Goal: Complete application form

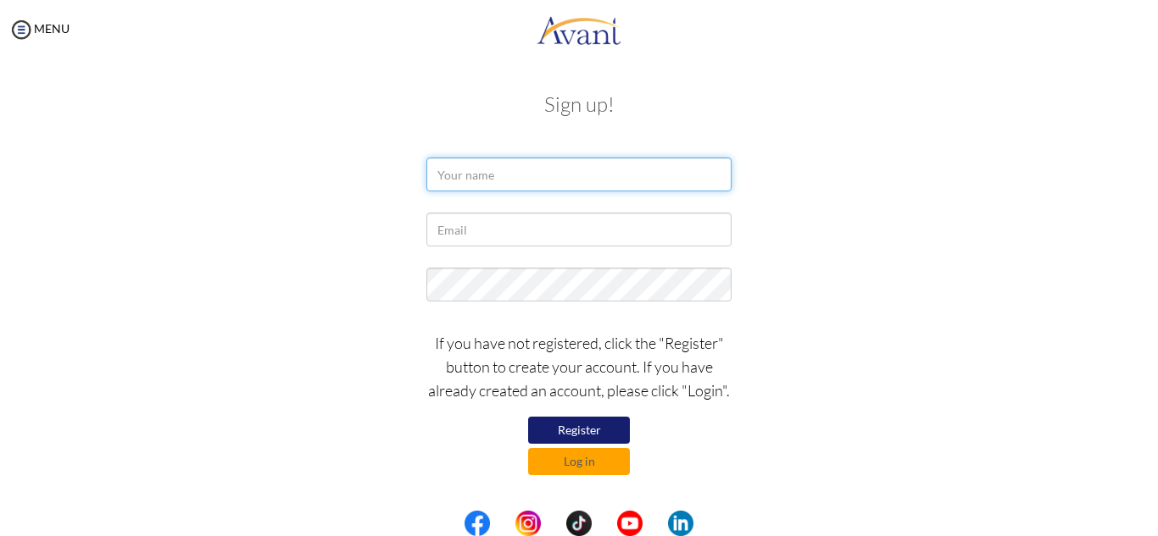
click at [463, 175] on input "text" at bounding box center [578, 175] width 305 height 34
click at [579, 424] on button "Register" at bounding box center [579, 430] width 102 height 27
click at [535, 180] on input "text" at bounding box center [578, 175] width 305 height 34
type input "IAN NIGEL BARASA"
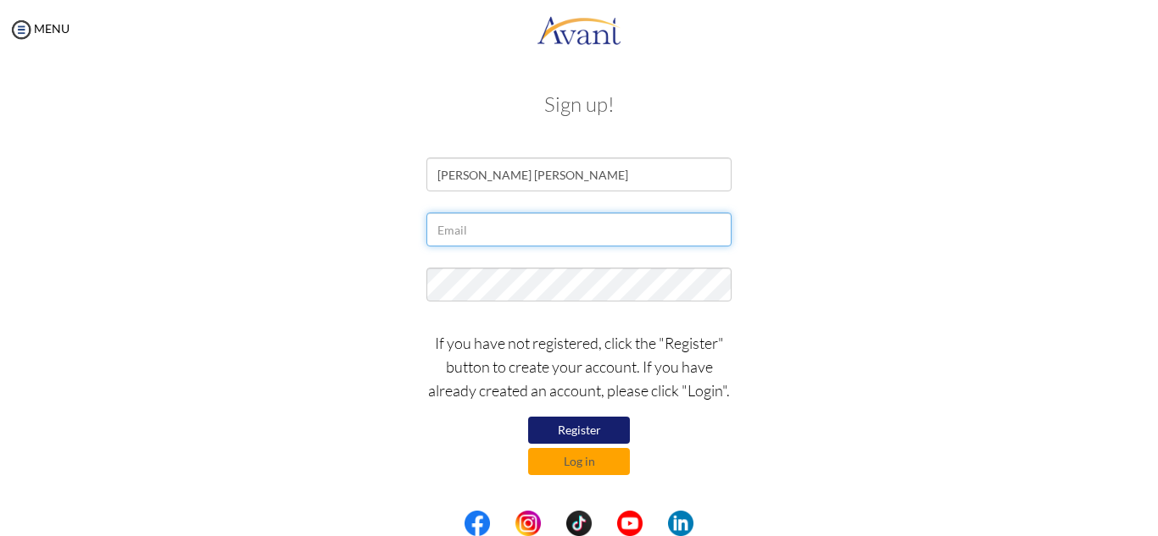
click at [534, 225] on input "text" at bounding box center [578, 230] width 305 height 34
type input "[EMAIL_ADDRESS][DOMAIN_NAME]"
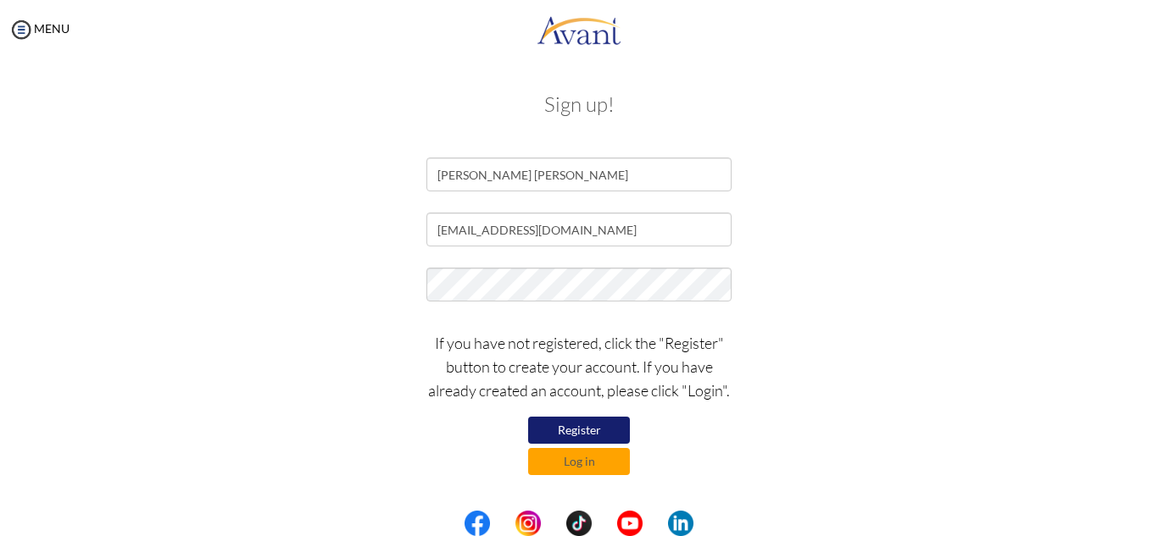
click at [611, 430] on button "Register" at bounding box center [579, 430] width 102 height 27
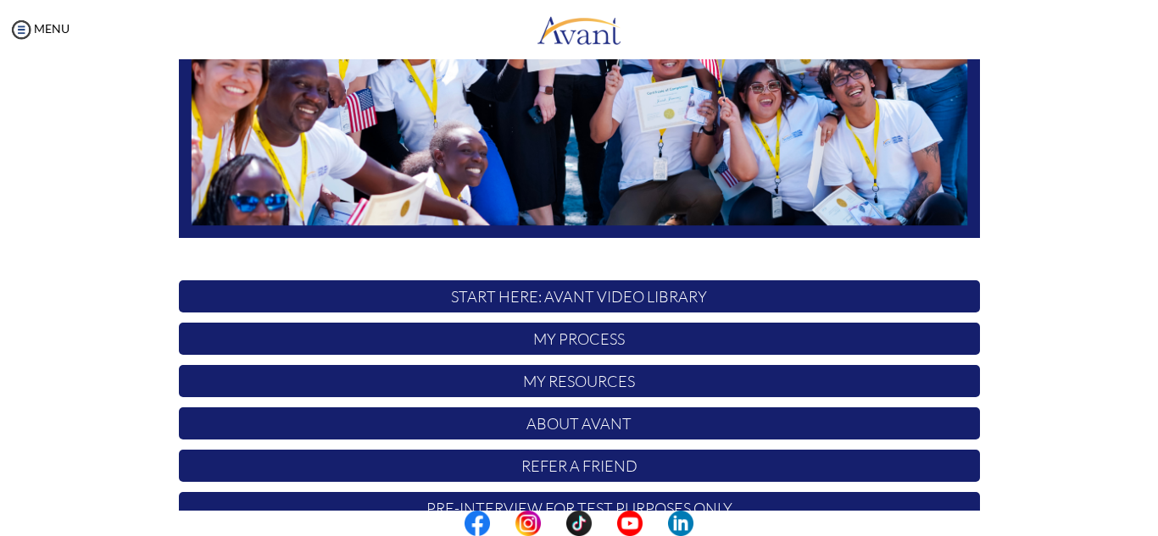
scroll to position [366, 0]
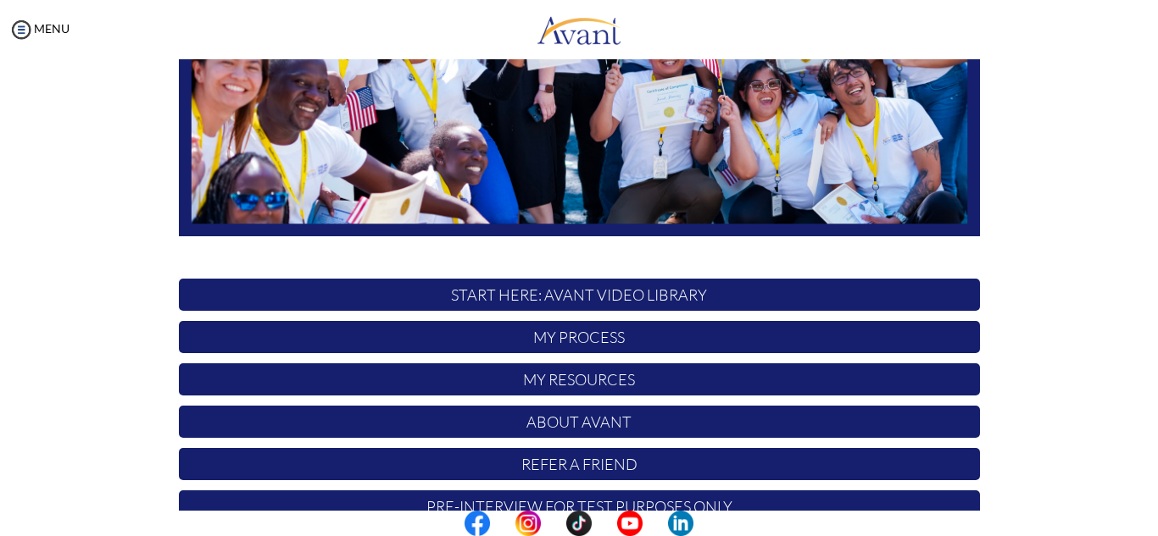
click at [578, 341] on p "My Process" at bounding box center [579, 337] width 801 height 32
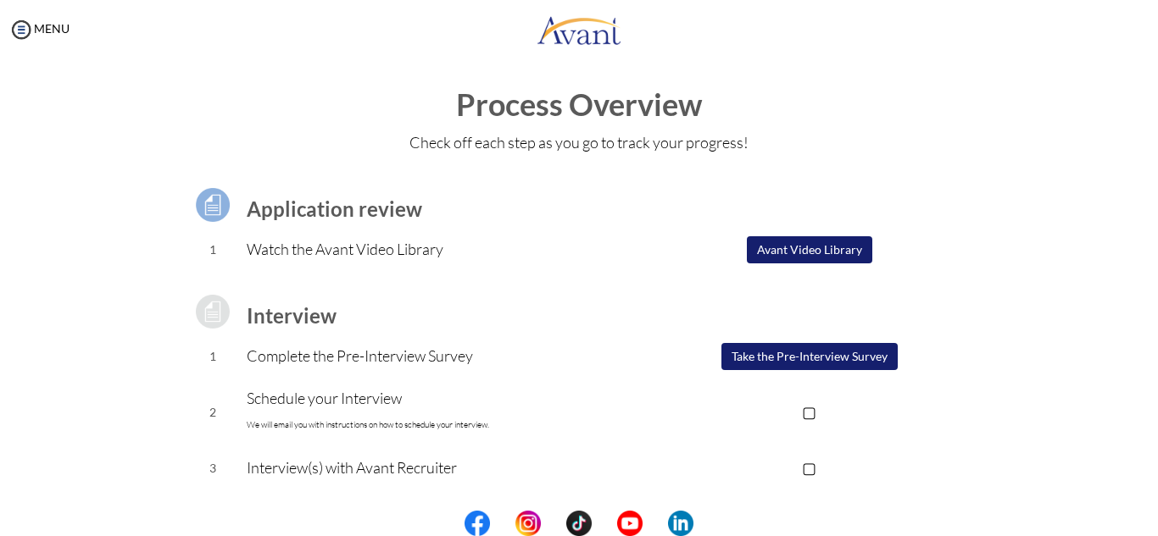
scroll to position [0, 0]
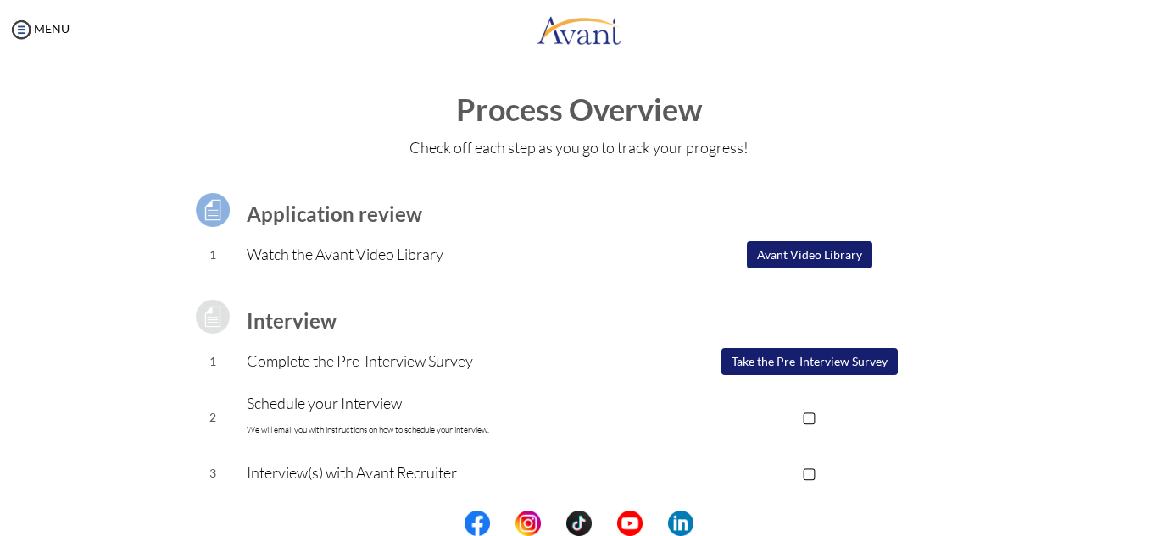
click at [791, 257] on button "Avant Video Library" at bounding box center [809, 255] width 125 height 27
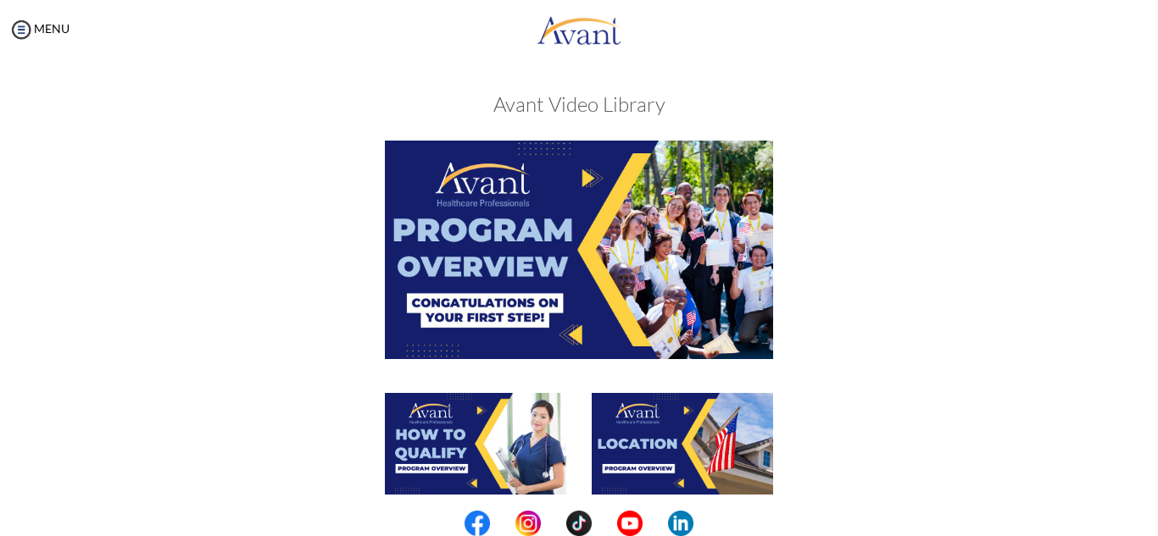
click at [602, 262] on img at bounding box center [579, 250] width 388 height 218
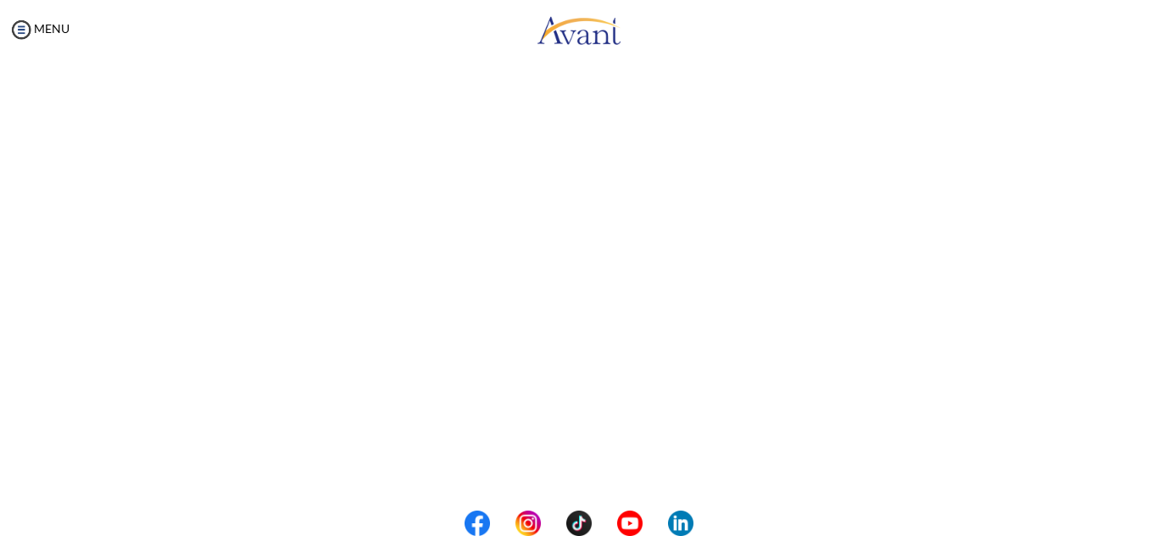
scroll to position [297, 0]
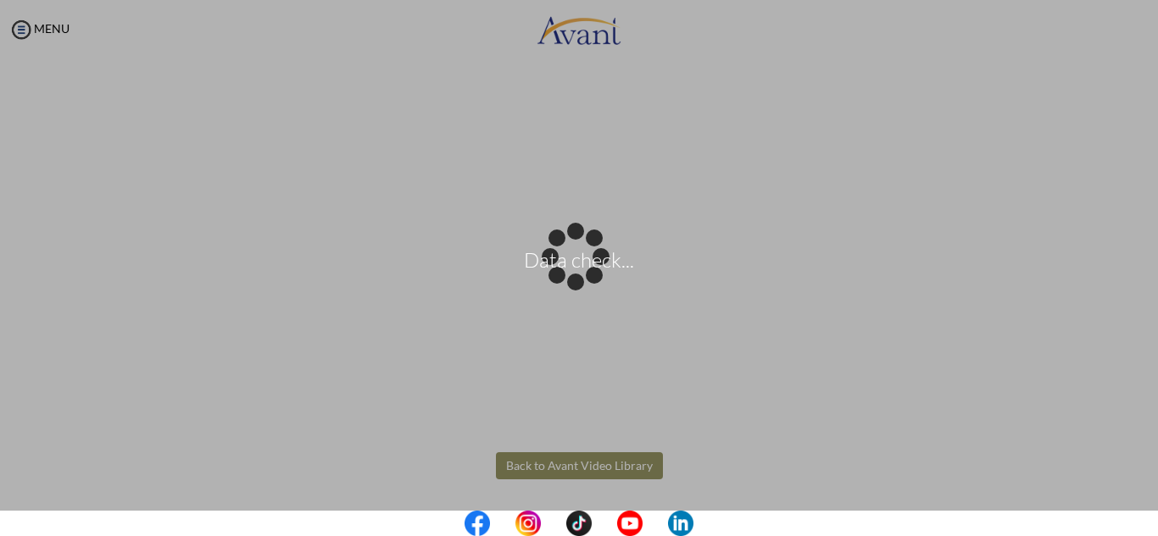
click at [589, 469] on body "Data check... Maintenance break. Please come back in 2 hours. MENU My Status Wh…" at bounding box center [579, 268] width 1158 height 536
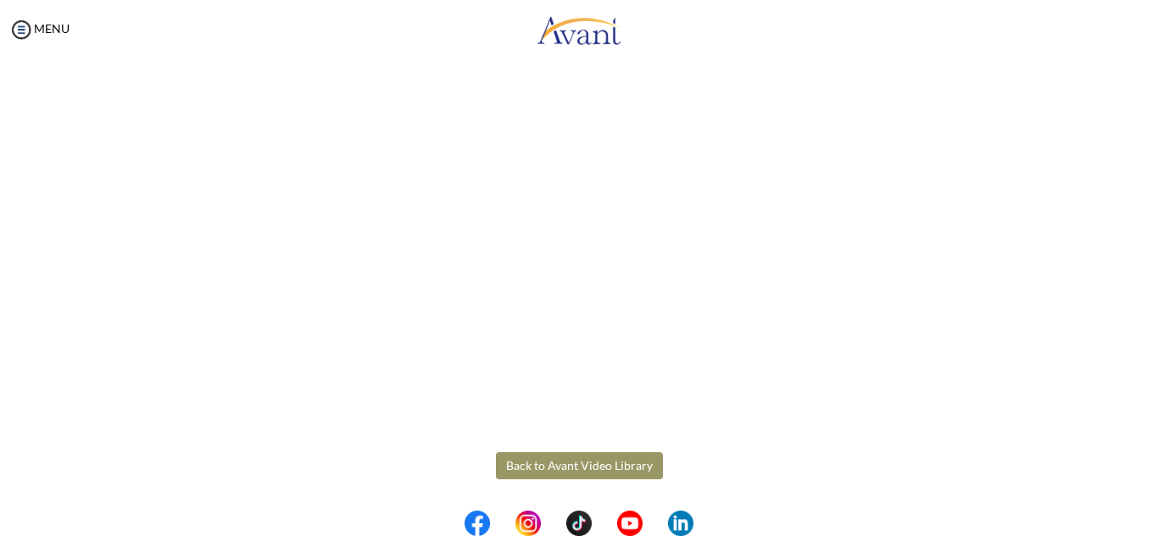
click at [606, 463] on button "Back to Avant Video Library" at bounding box center [579, 466] width 167 height 27
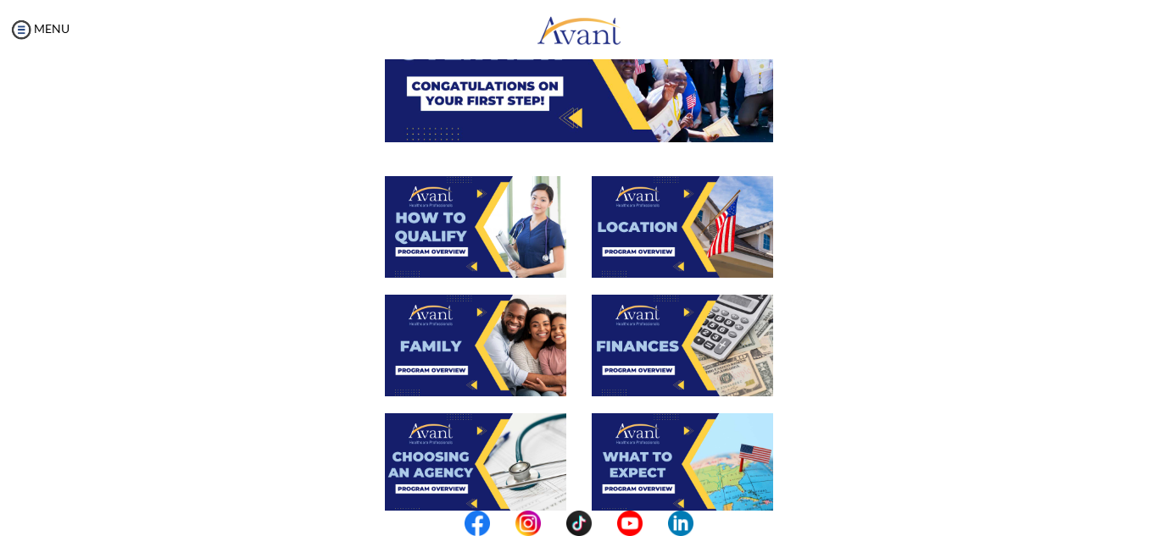
scroll to position [219, 0]
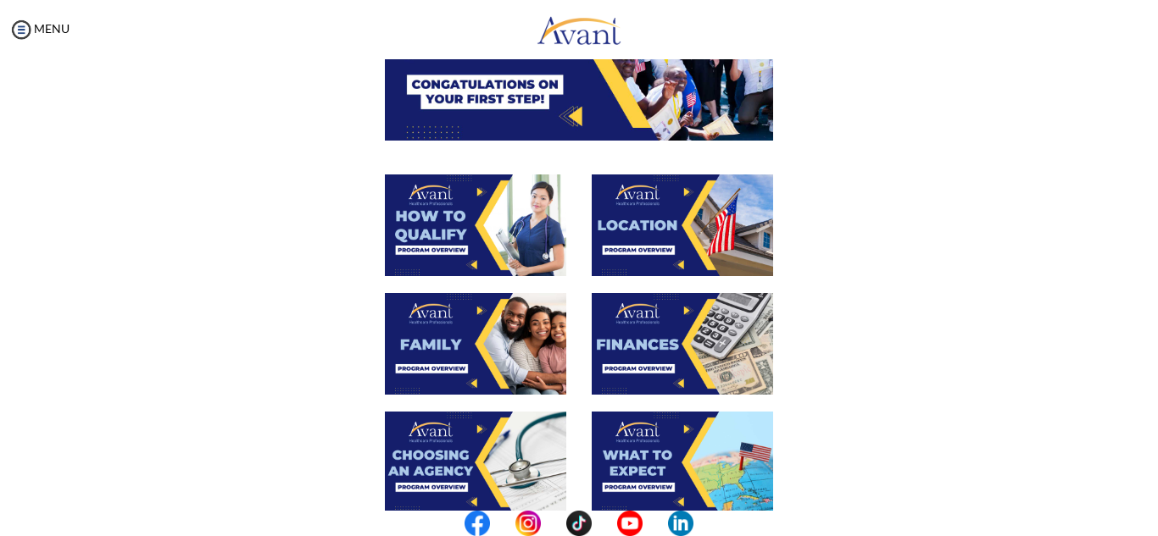
click at [443, 234] on img at bounding box center [475, 226] width 181 height 102
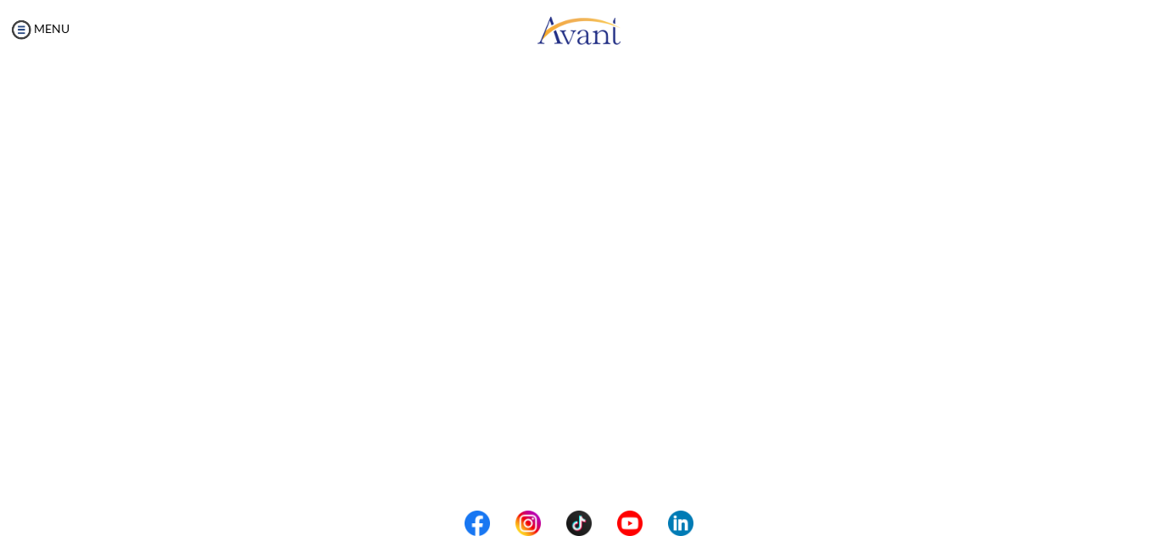
scroll to position [297, 0]
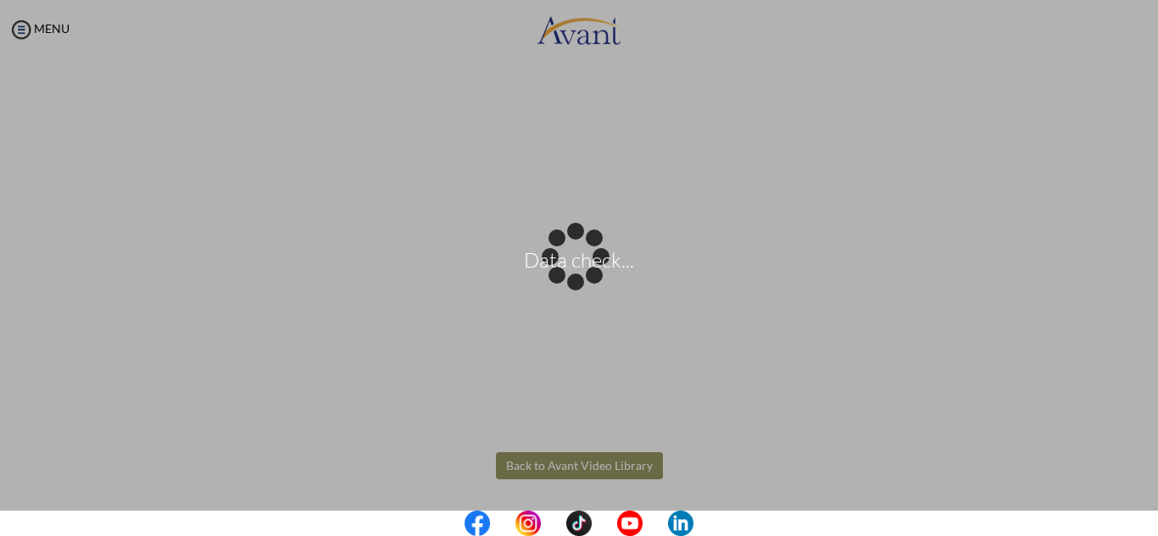
click at [561, 465] on body "Data check... Maintenance break. Please come back in 2 hours. MENU My Status Wh…" at bounding box center [579, 268] width 1158 height 536
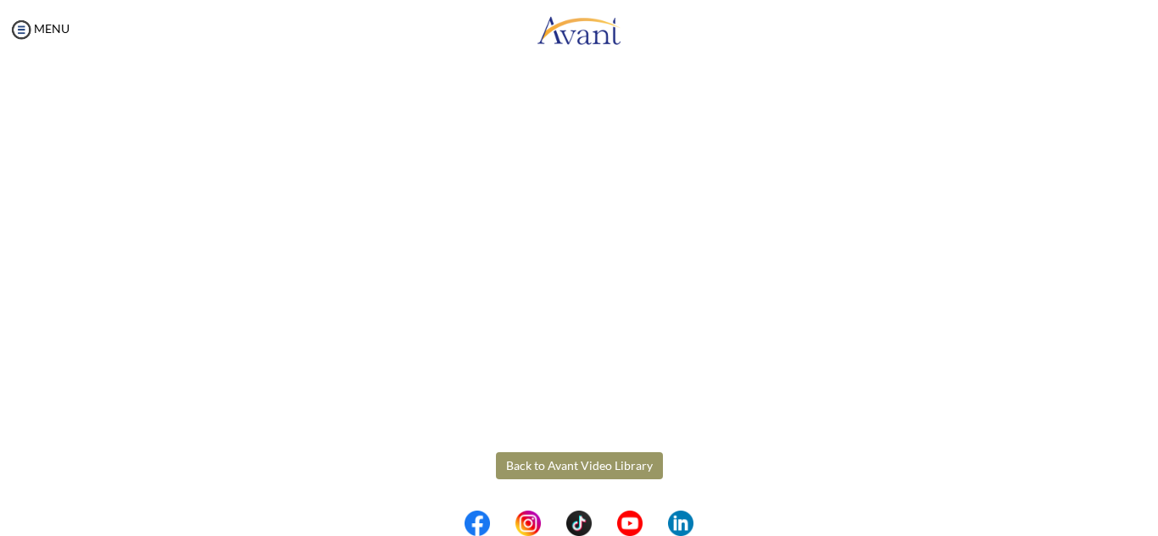
click at [586, 475] on button "Back to Avant Video Library" at bounding box center [579, 466] width 167 height 27
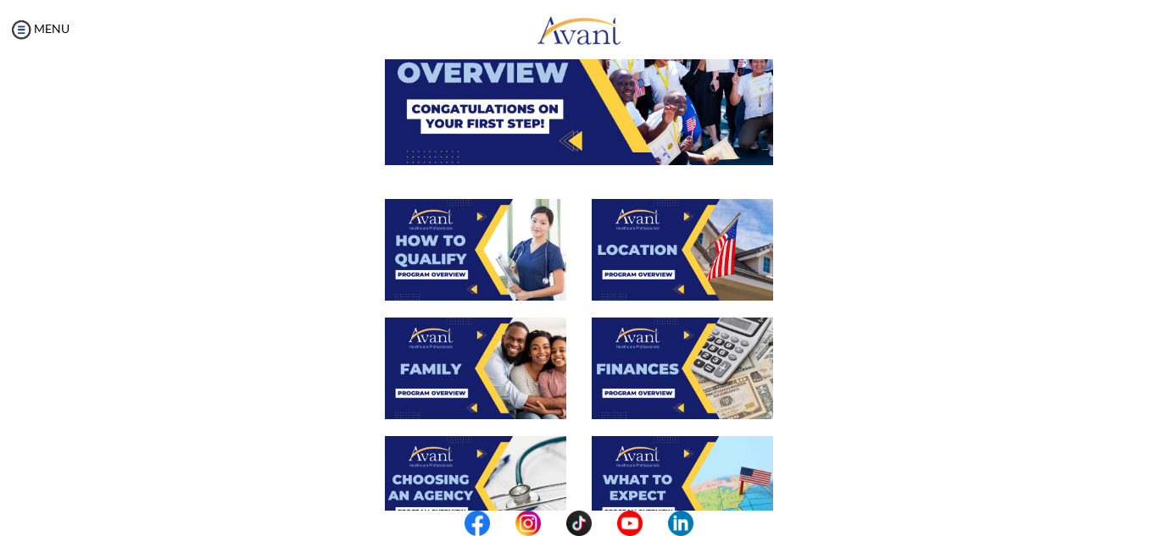
scroll to position [192, 0]
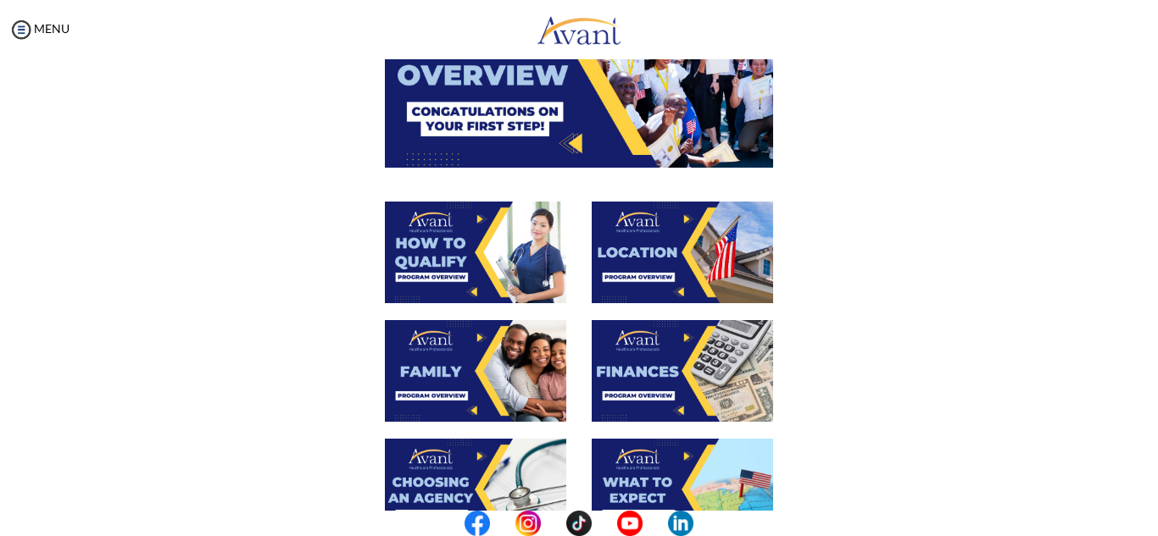
click at [464, 270] on img at bounding box center [475, 253] width 181 height 102
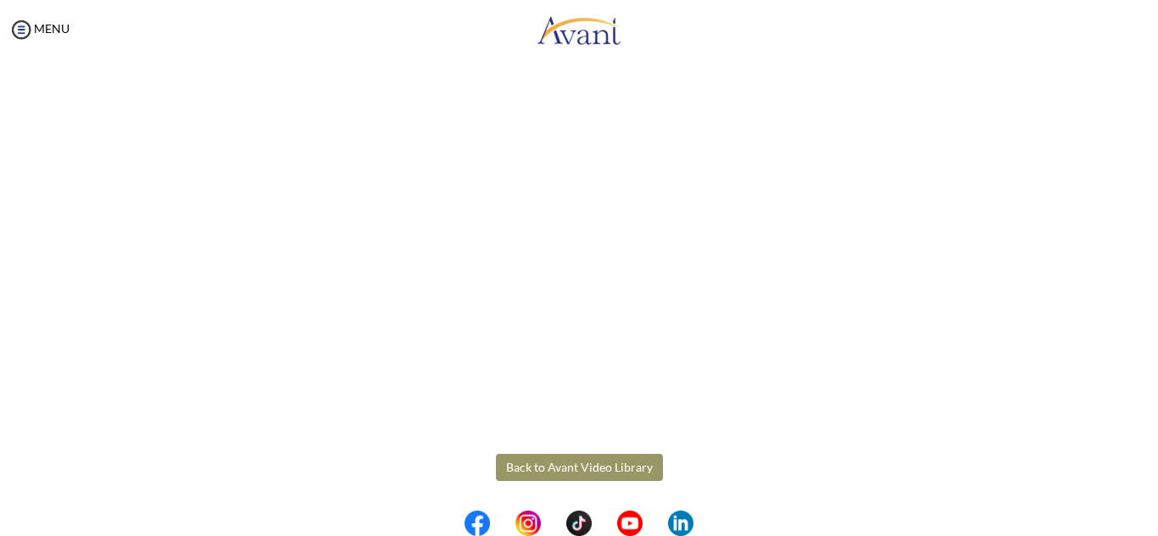
scroll to position [297, 0]
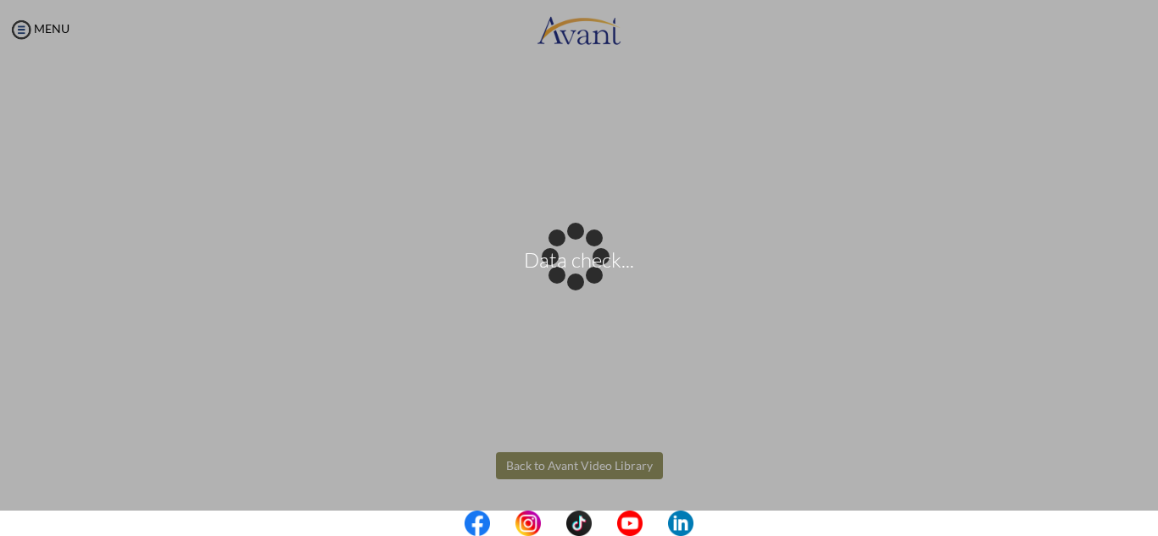
click at [559, 459] on body "Data check... Maintenance break. Please come back in 2 hours. MENU My Status Wh…" at bounding box center [579, 268] width 1158 height 536
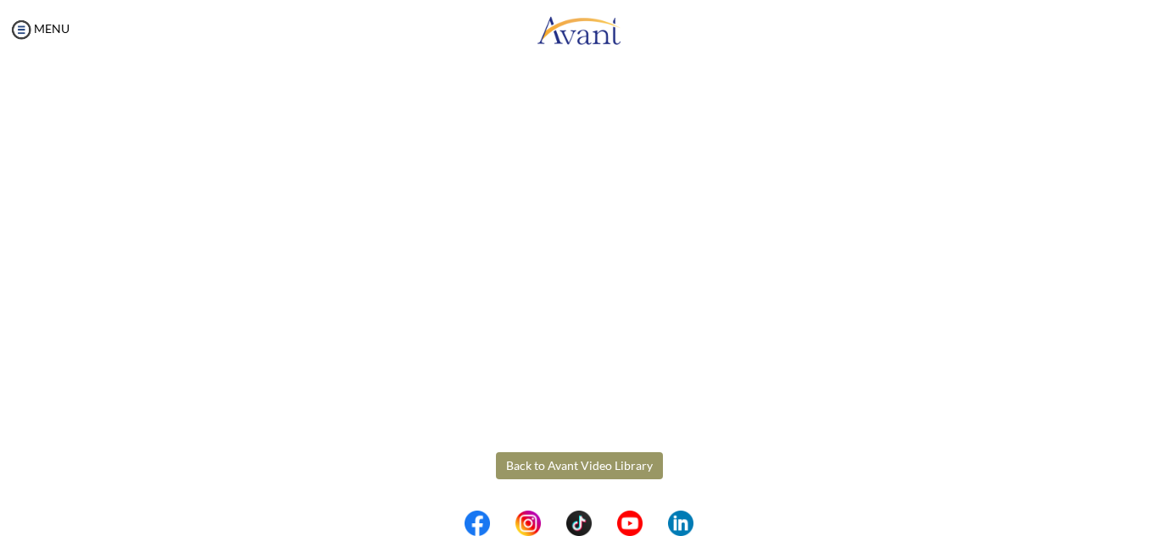
drag, startPoint x: 559, startPoint y: 459, endPoint x: 519, endPoint y: 464, distance: 41.0
click at [519, 464] on button "Back to Avant Video Library" at bounding box center [579, 466] width 167 height 27
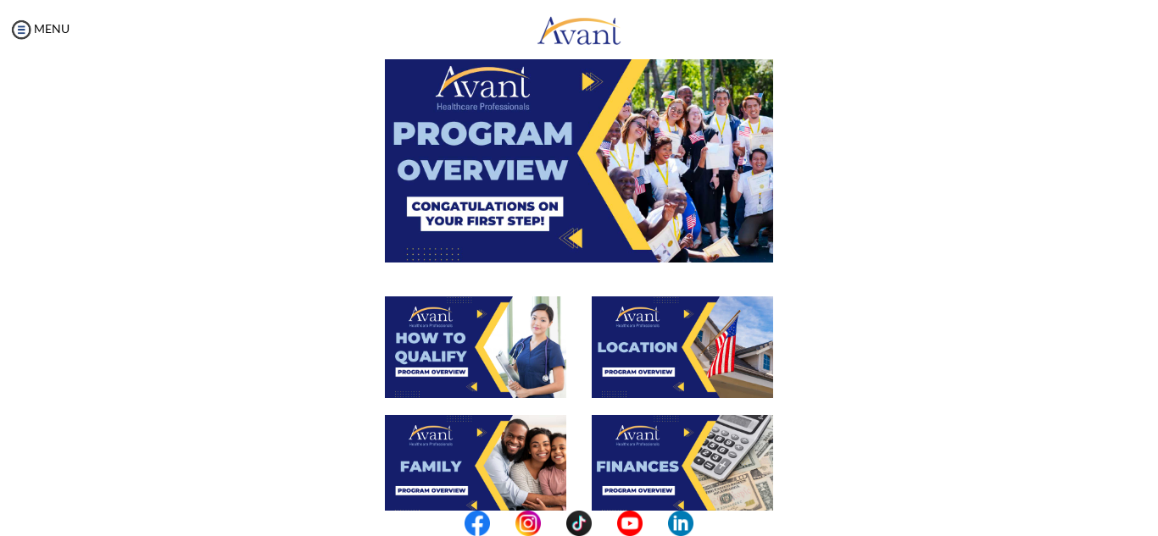
scroll to position [97, 0]
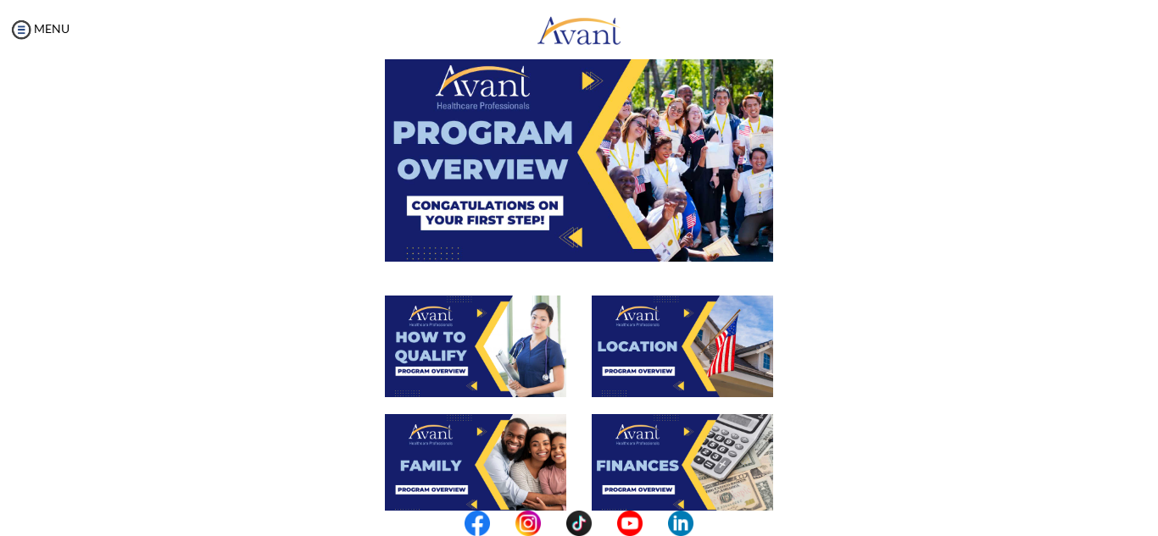
click at [649, 378] on img at bounding box center [681, 347] width 181 height 102
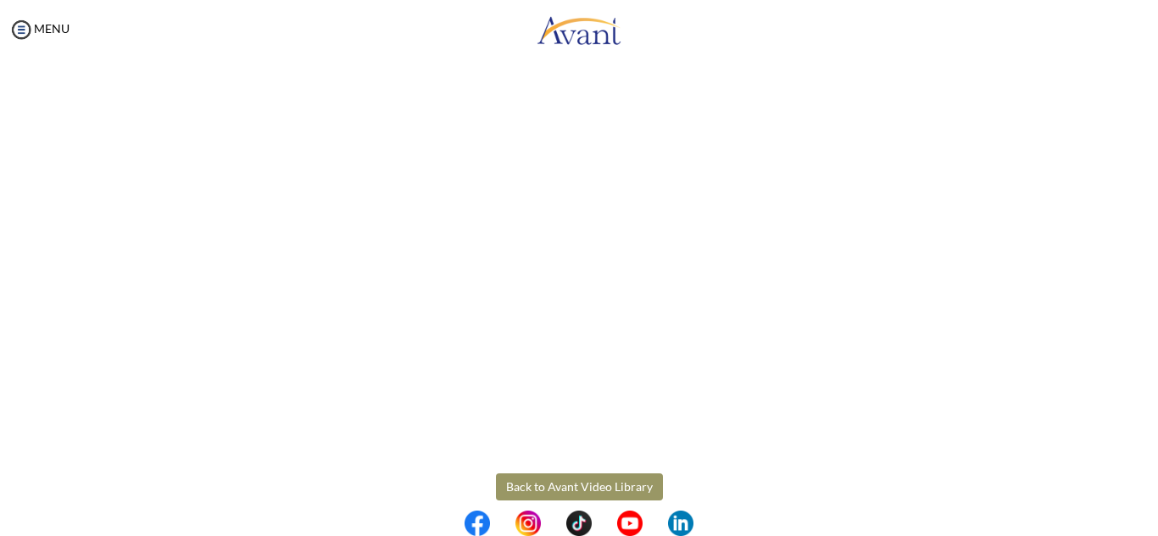
scroll to position [277, 0]
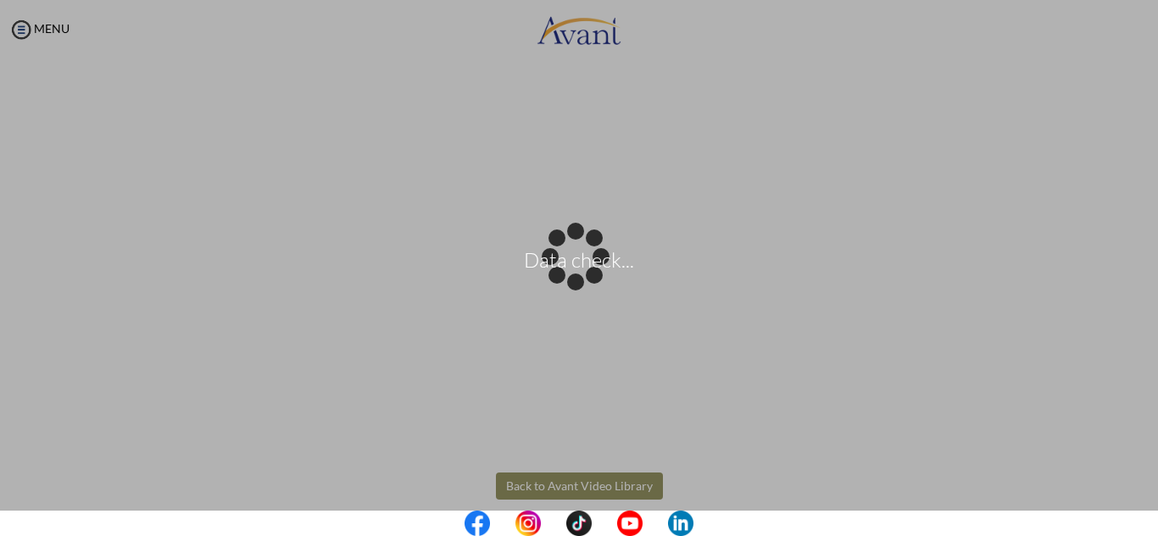
click at [589, 491] on body "Data check... Maintenance break. Please come back in 2 hours. MENU My Status Wh…" at bounding box center [579, 268] width 1158 height 536
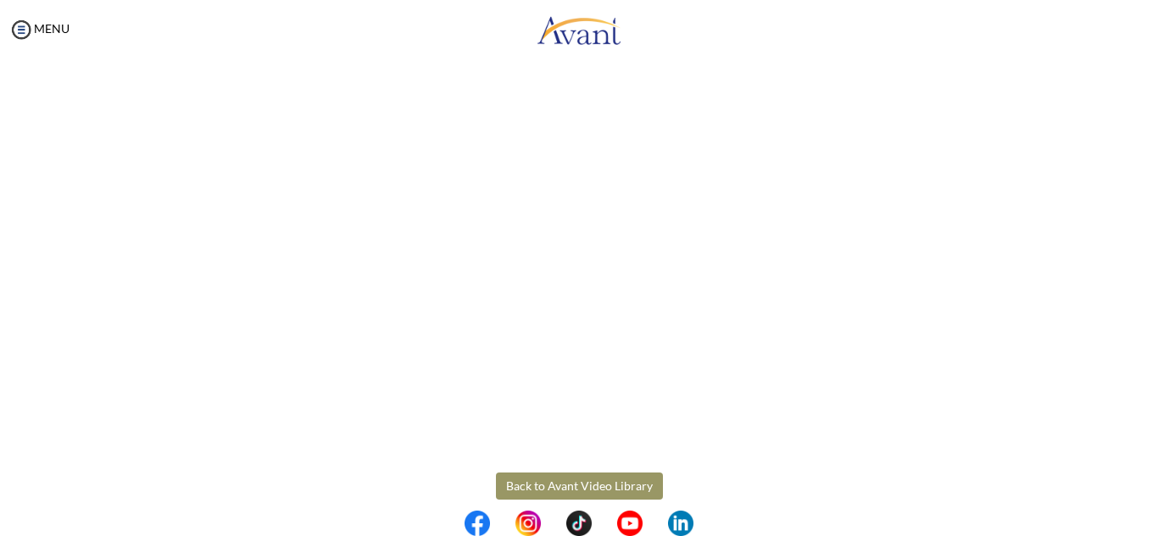
click at [612, 485] on button "Back to Avant Video Library" at bounding box center [579, 486] width 167 height 27
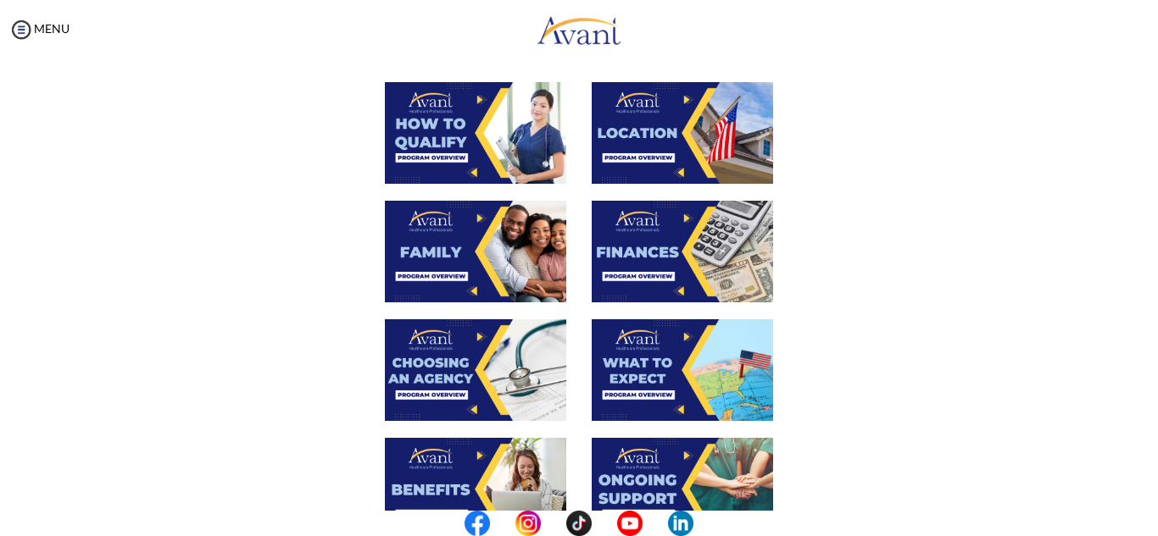
scroll to position [313, 0]
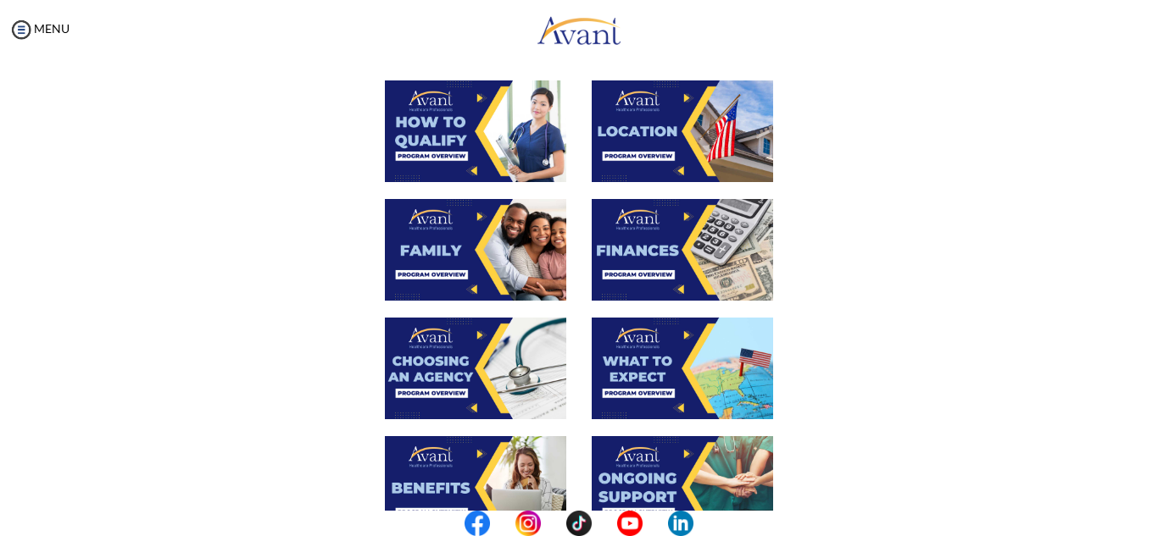
click at [628, 271] on img at bounding box center [681, 250] width 181 height 102
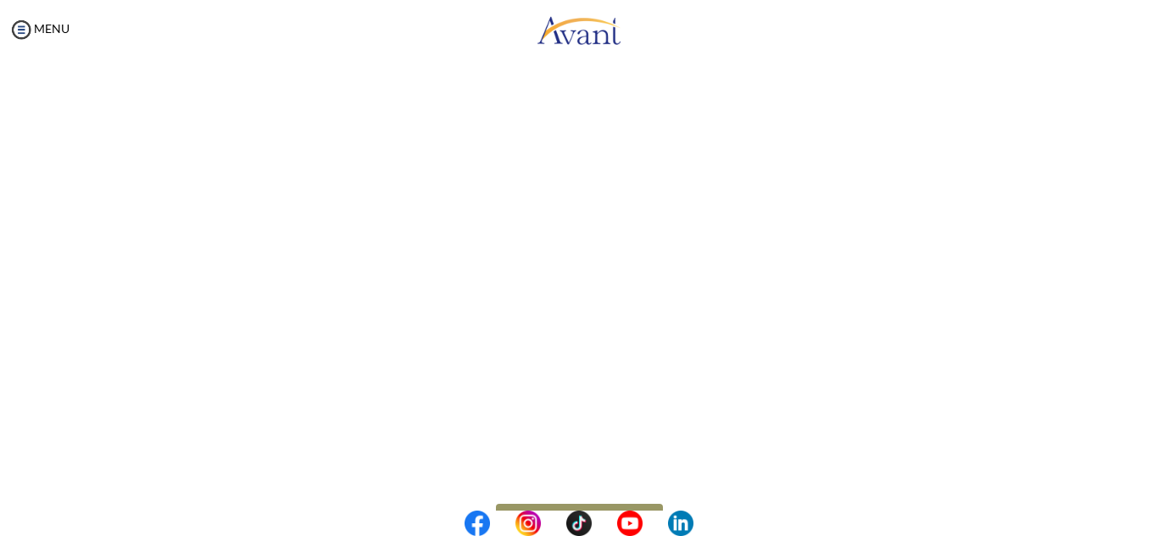
scroll to position [297, 0]
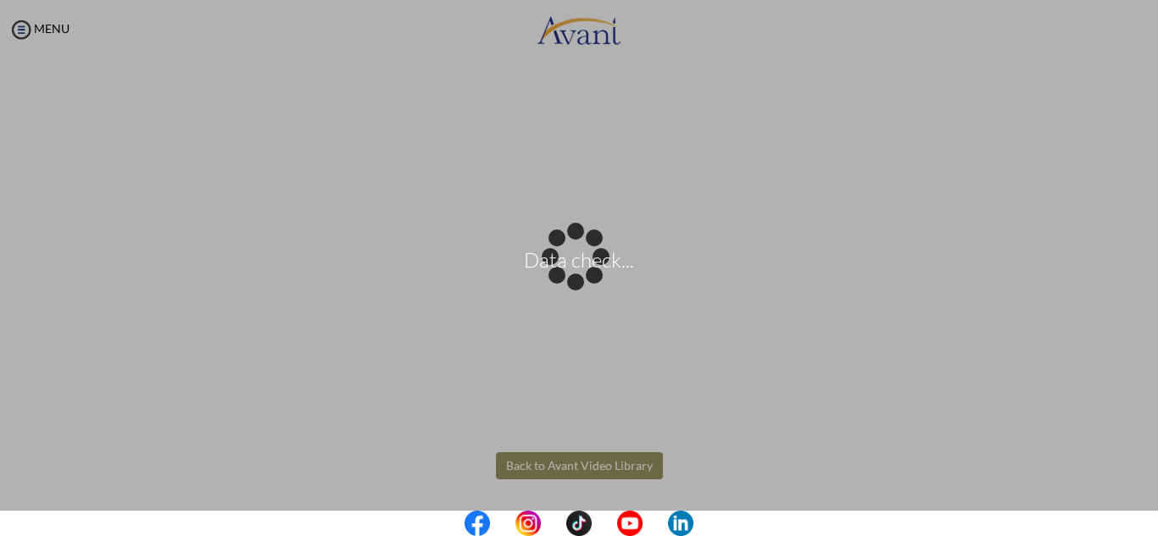
click at [536, 460] on body "Data check... Maintenance break. Please come back in 2 hours. MENU My Status Wh…" at bounding box center [579, 268] width 1158 height 536
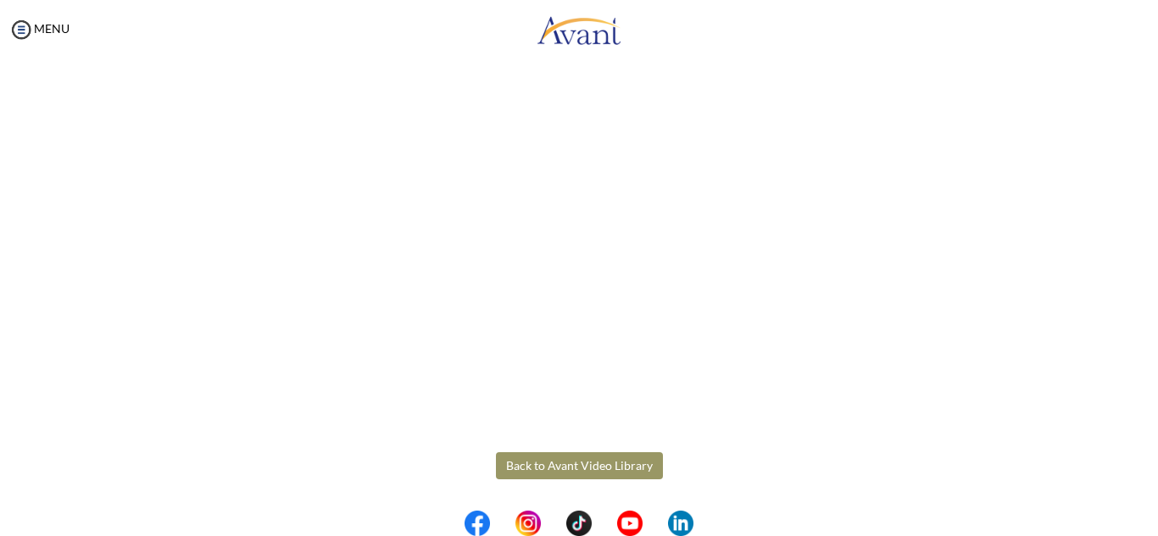
click at [556, 468] on button "Back to Avant Video Library" at bounding box center [579, 466] width 167 height 27
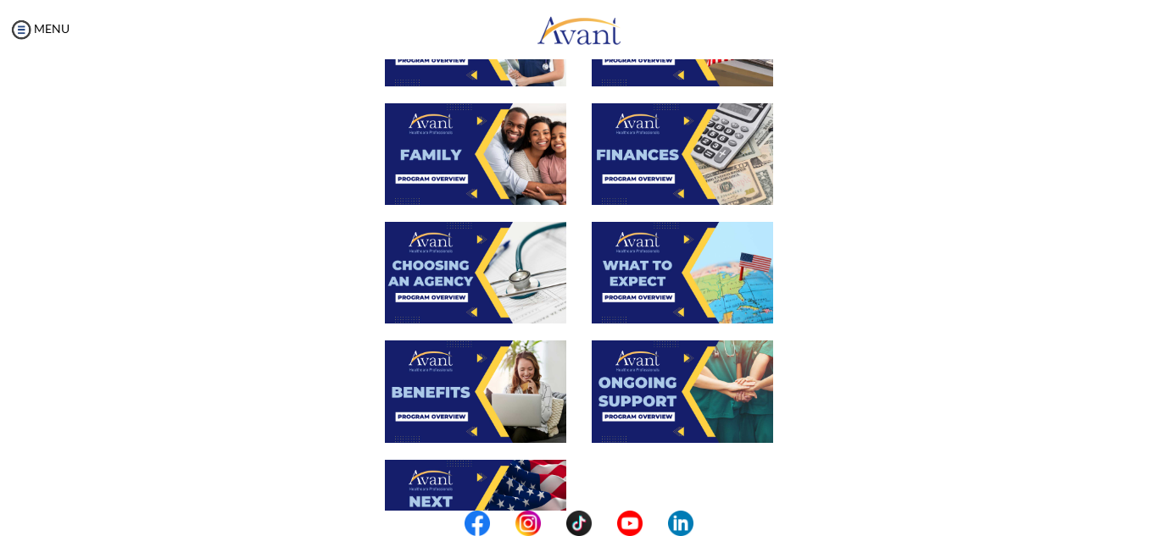
scroll to position [414, 0]
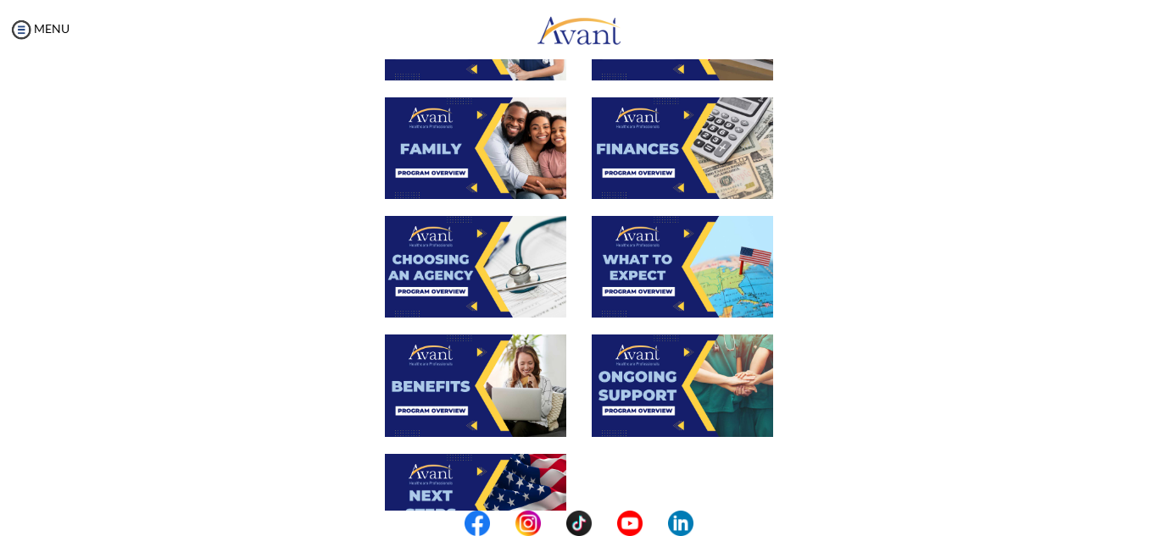
click at [493, 279] on img at bounding box center [475, 267] width 181 height 102
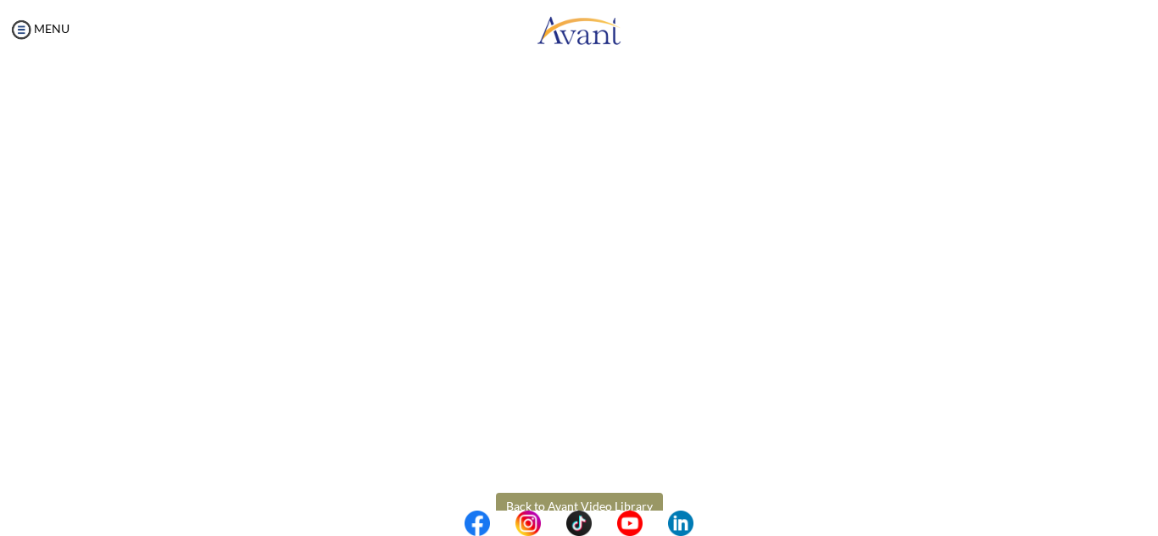
scroll to position [478, 0]
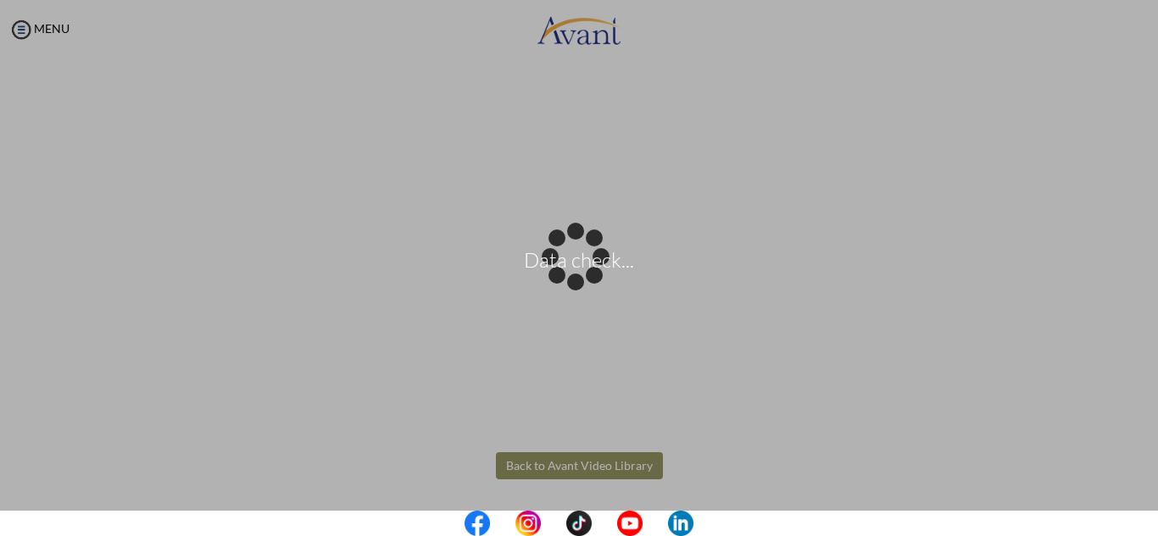
click at [569, 462] on body "Data check... Maintenance break. Please come back in 2 hours. MENU My Status Wh…" at bounding box center [579, 268] width 1158 height 536
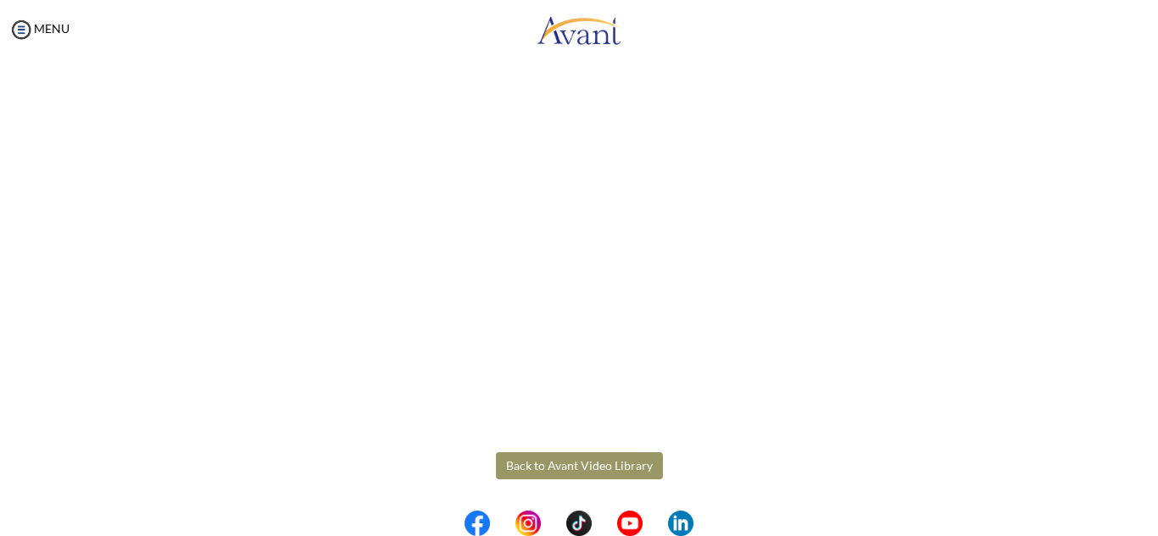
click at [576, 466] on button "Back to Avant Video Library" at bounding box center [579, 466] width 167 height 27
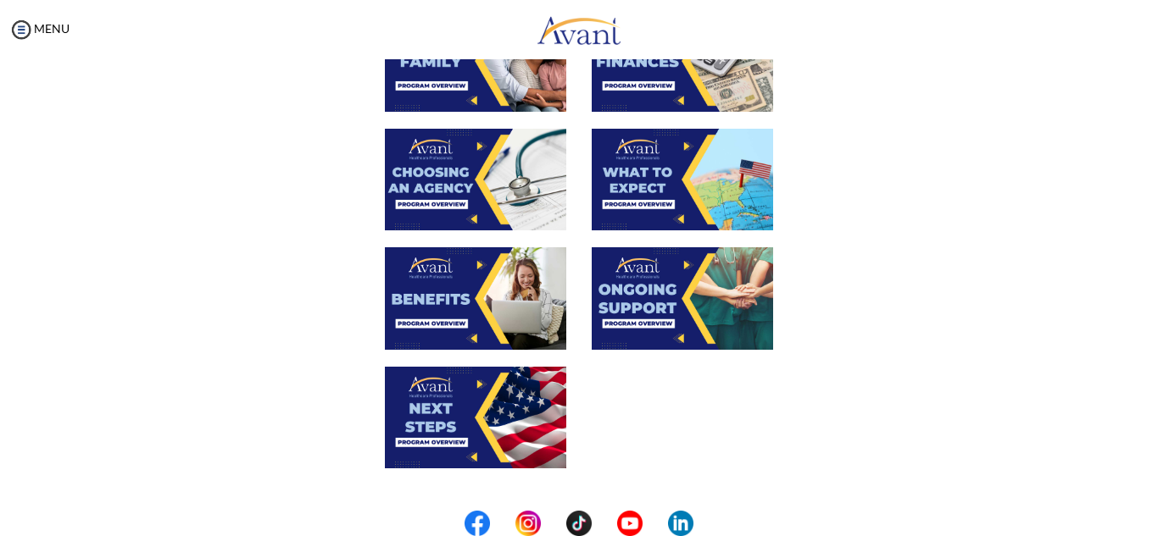
scroll to position [629, 0]
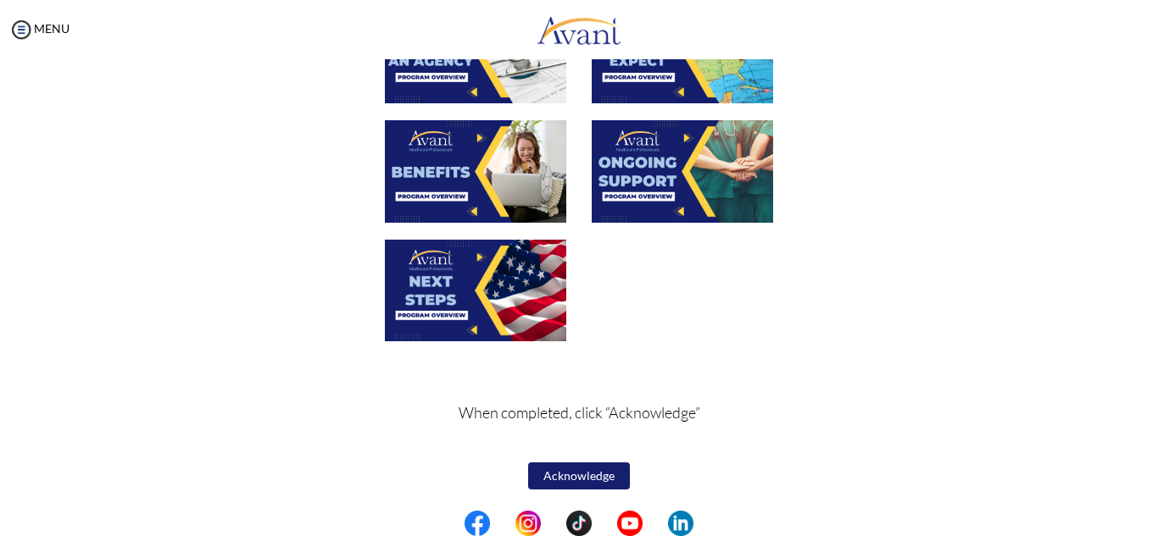
click at [452, 190] on img at bounding box center [475, 171] width 181 height 102
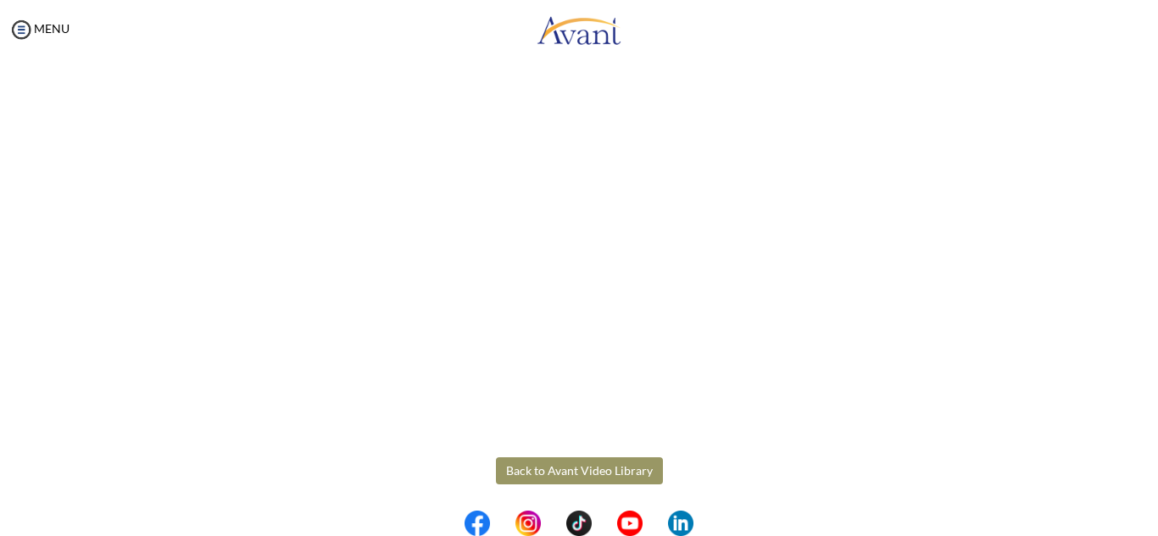
scroll to position [478, 0]
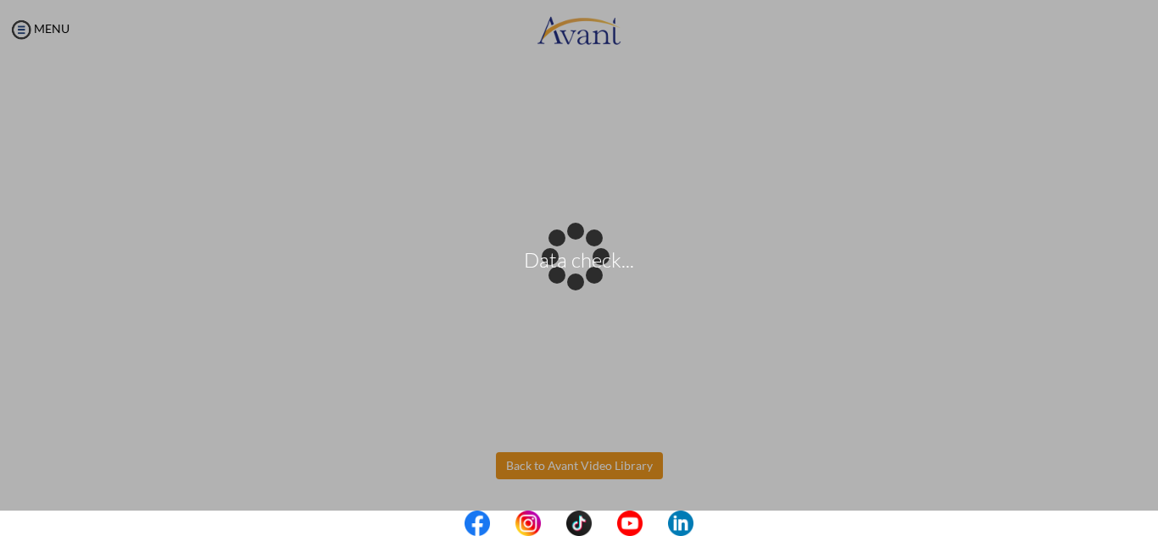
click at [560, 468] on body "Data check... Maintenance break. Please come back in 2 hours. MENU My Status Wh…" at bounding box center [579, 268] width 1158 height 536
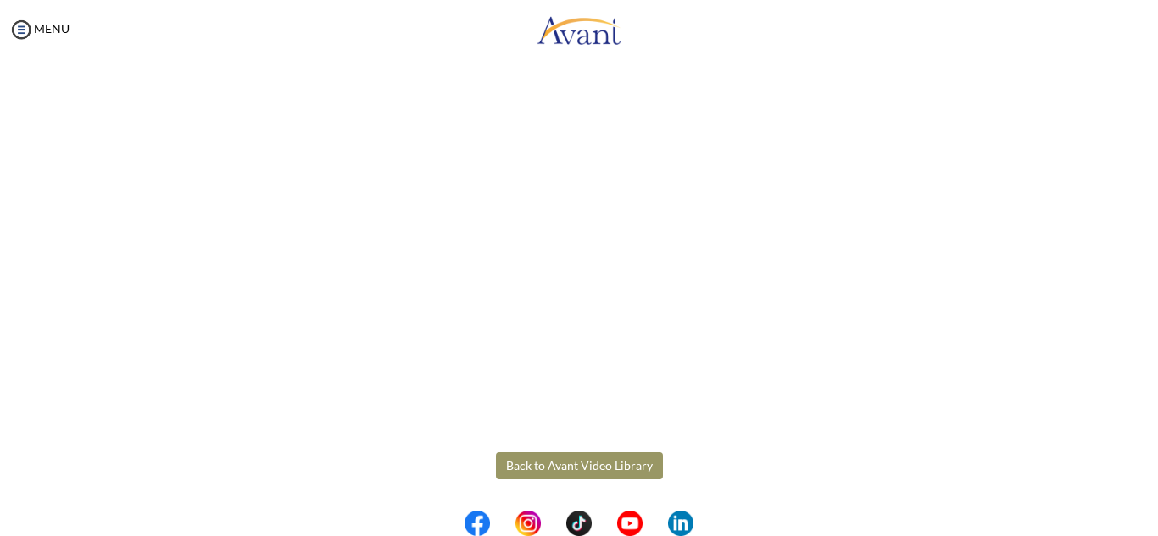
click at [576, 469] on button "Back to Avant Video Library" at bounding box center [579, 466] width 167 height 27
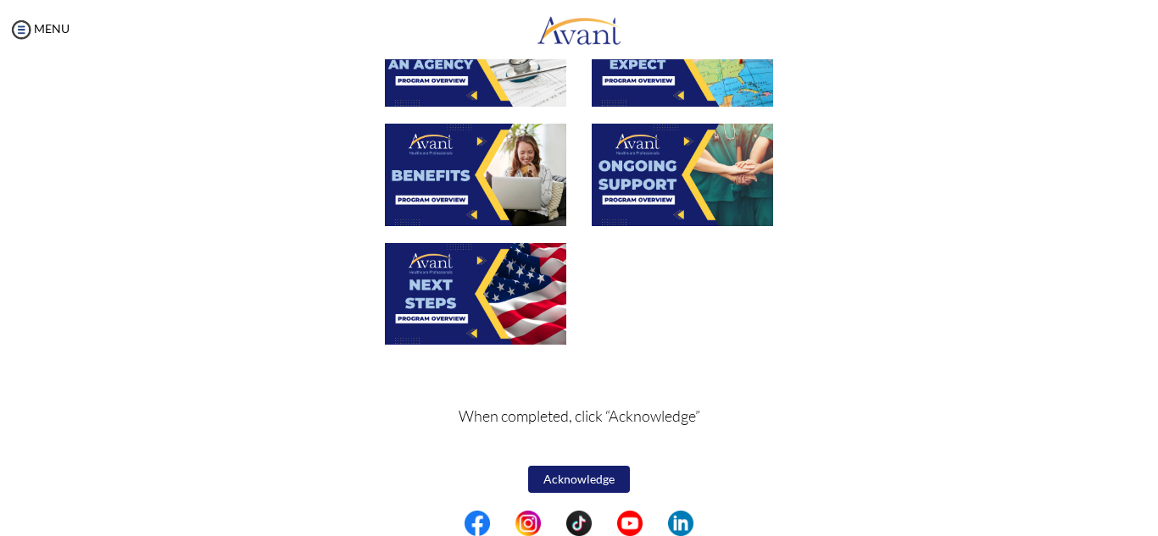
scroll to position [629, 0]
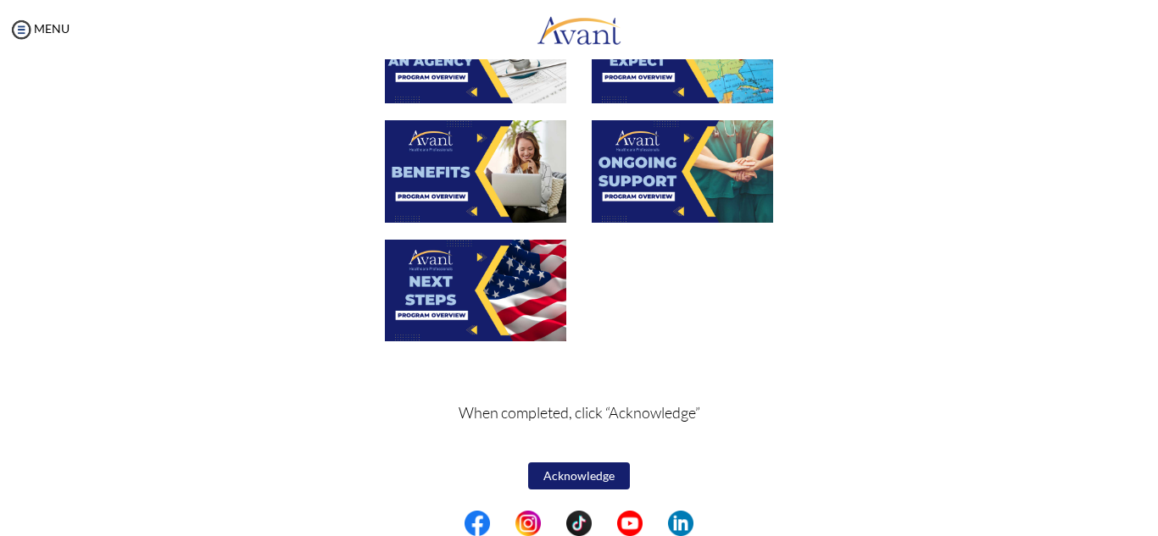
click at [575, 480] on button "Acknowledge" at bounding box center [579, 476] width 102 height 27
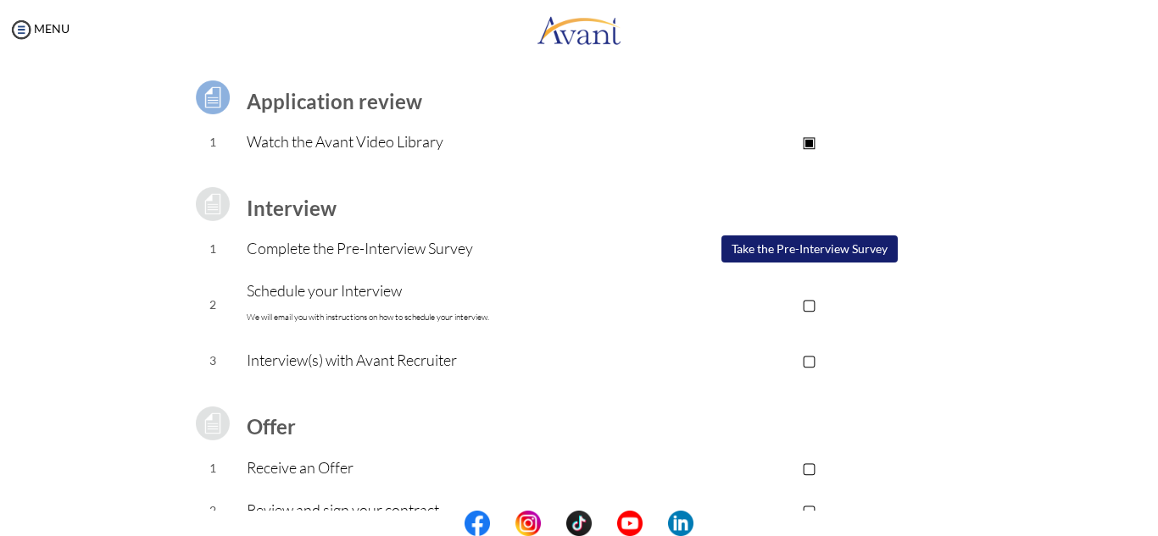
scroll to position [120, 0]
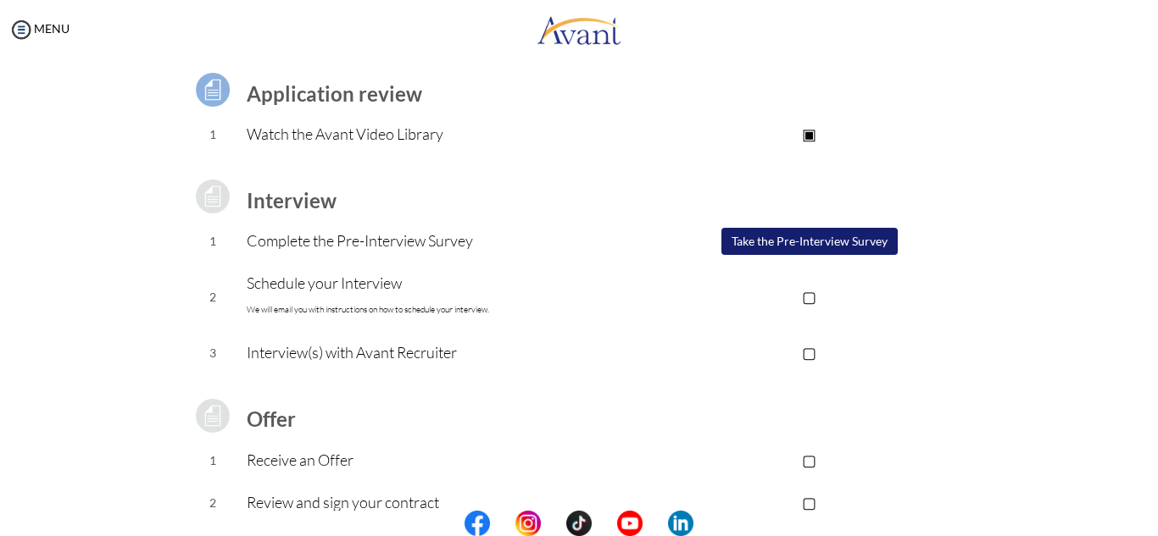
click at [789, 243] on button "Take the Pre-Interview Survey" at bounding box center [809, 241] width 176 height 27
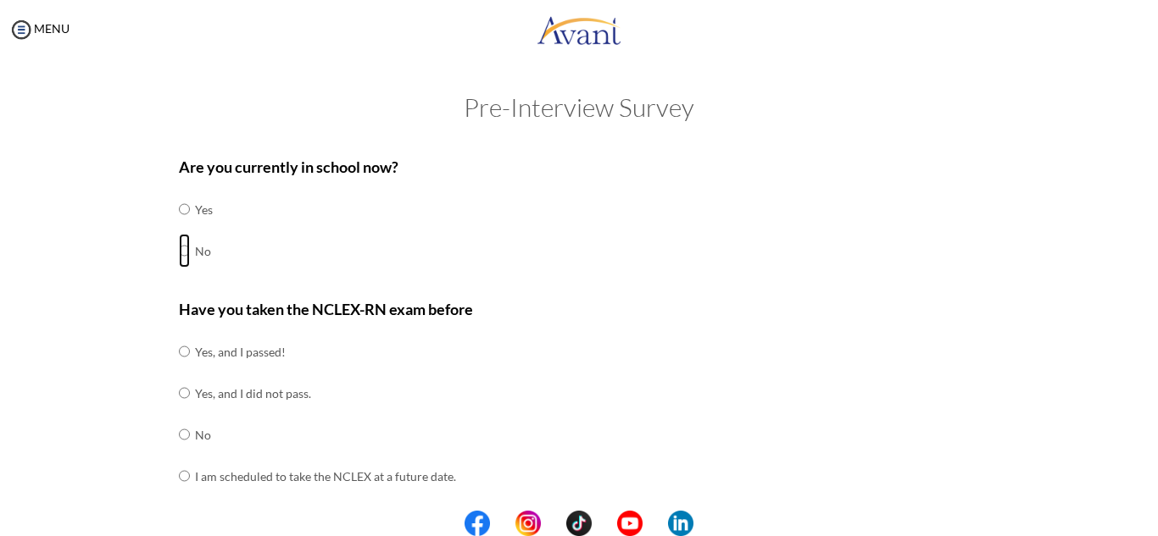
click at [179, 226] on input "radio" at bounding box center [184, 209] width 11 height 34
radio input "true"
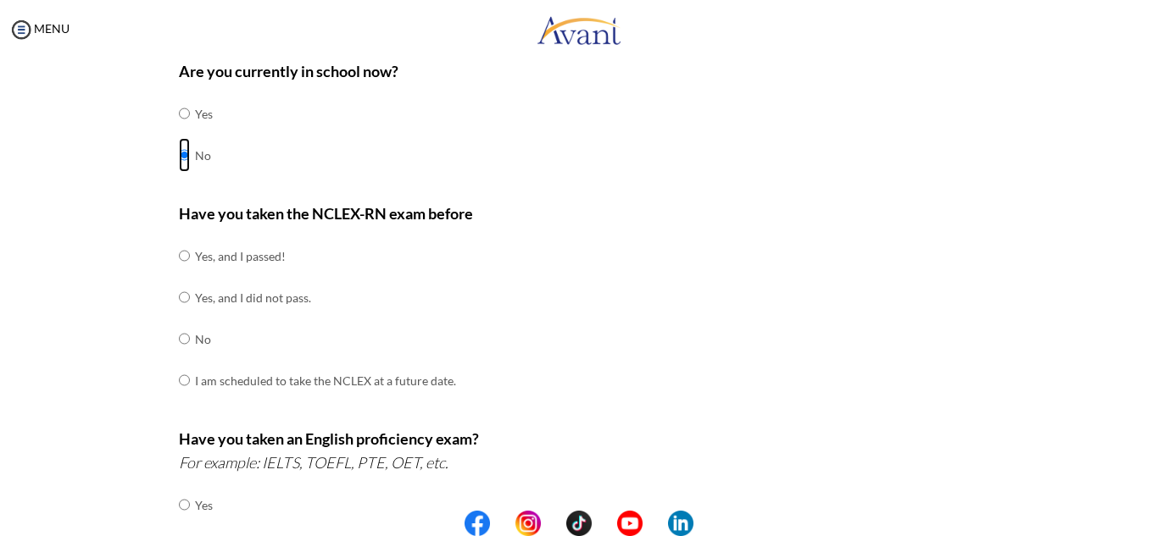
scroll to position [103, 0]
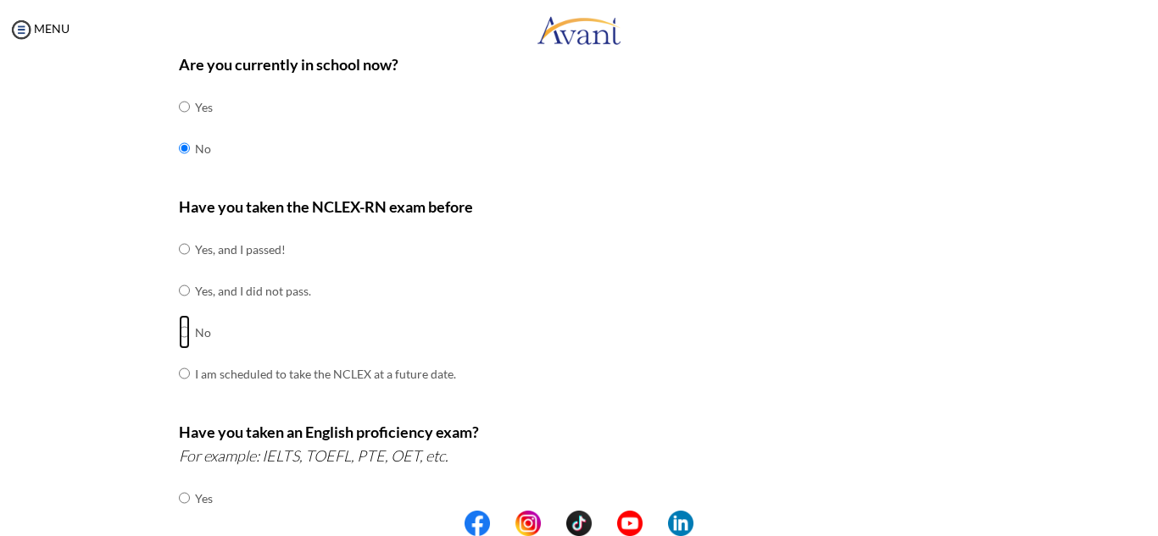
click at [179, 266] on input "radio" at bounding box center [184, 249] width 11 height 34
radio input "true"
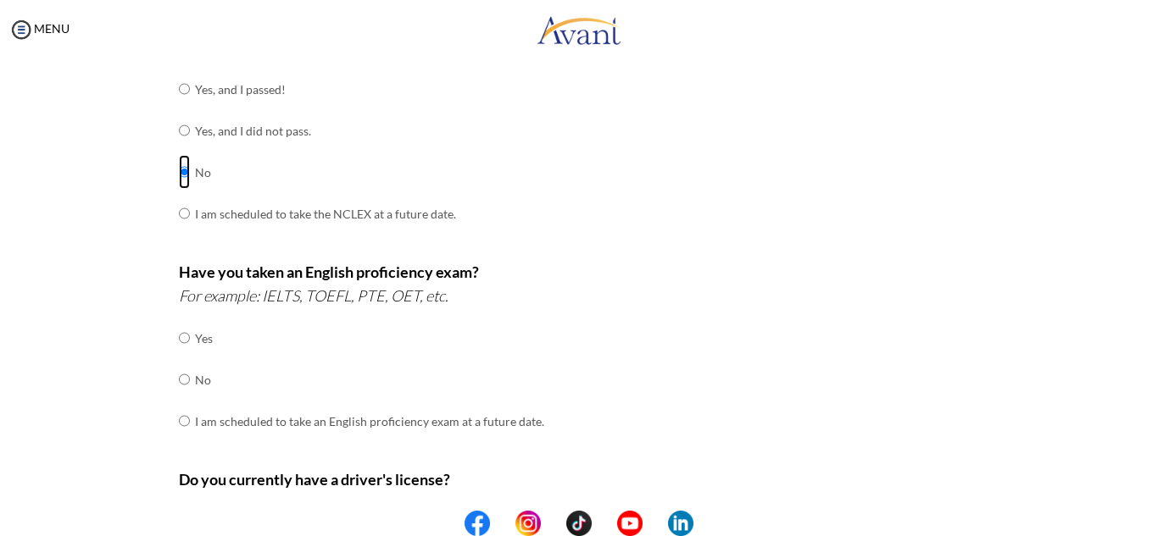
scroll to position [264, 0]
click at [180, 354] on input "radio" at bounding box center [184, 337] width 11 height 34
radio input "true"
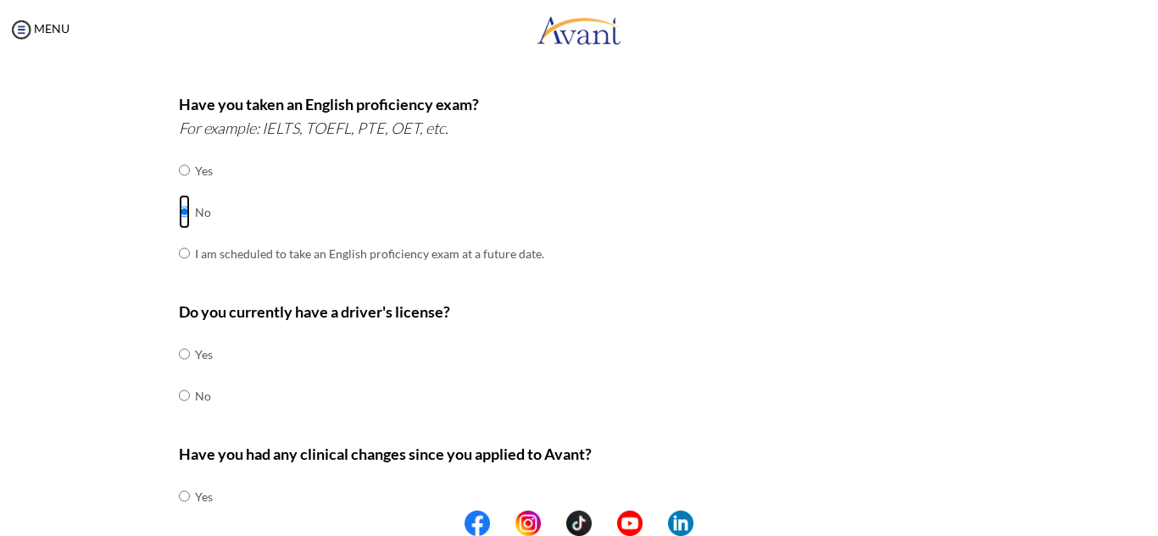
scroll to position [437, 0]
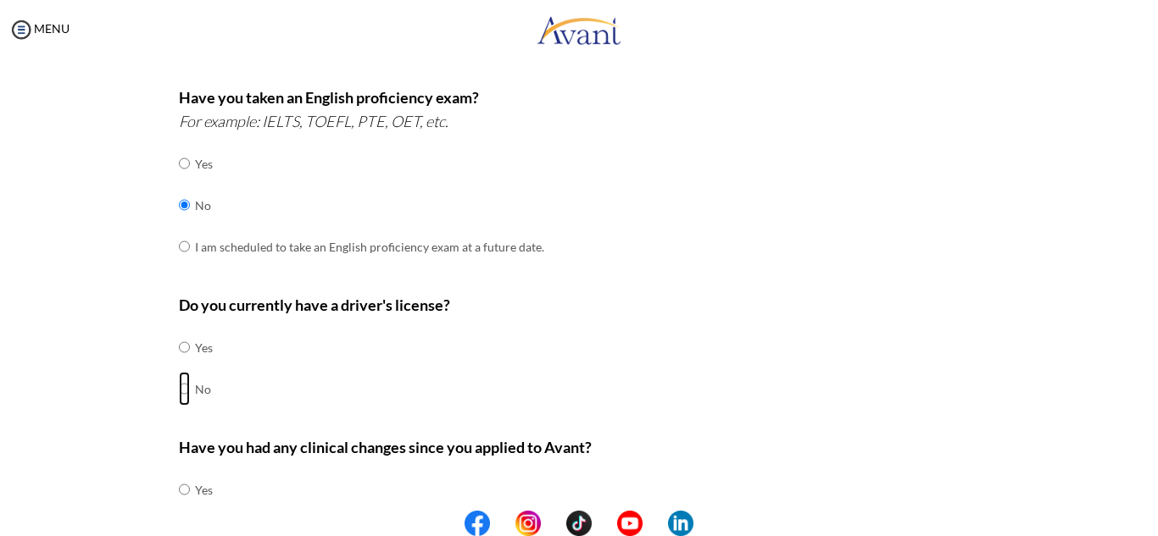
click at [179, 364] on input "radio" at bounding box center [184, 347] width 11 height 34
radio input "true"
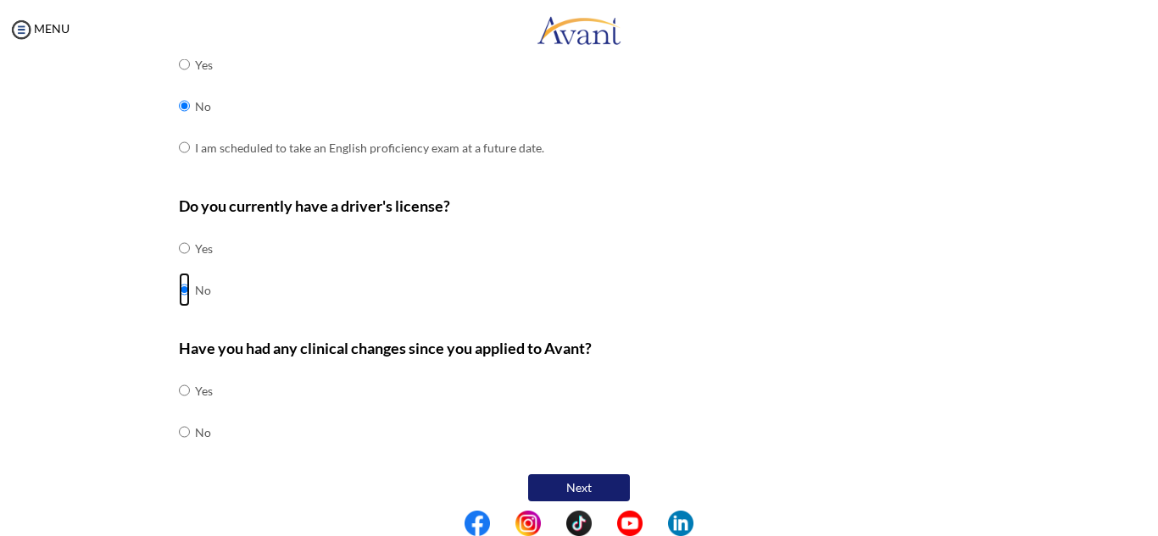
scroll to position [548, 0]
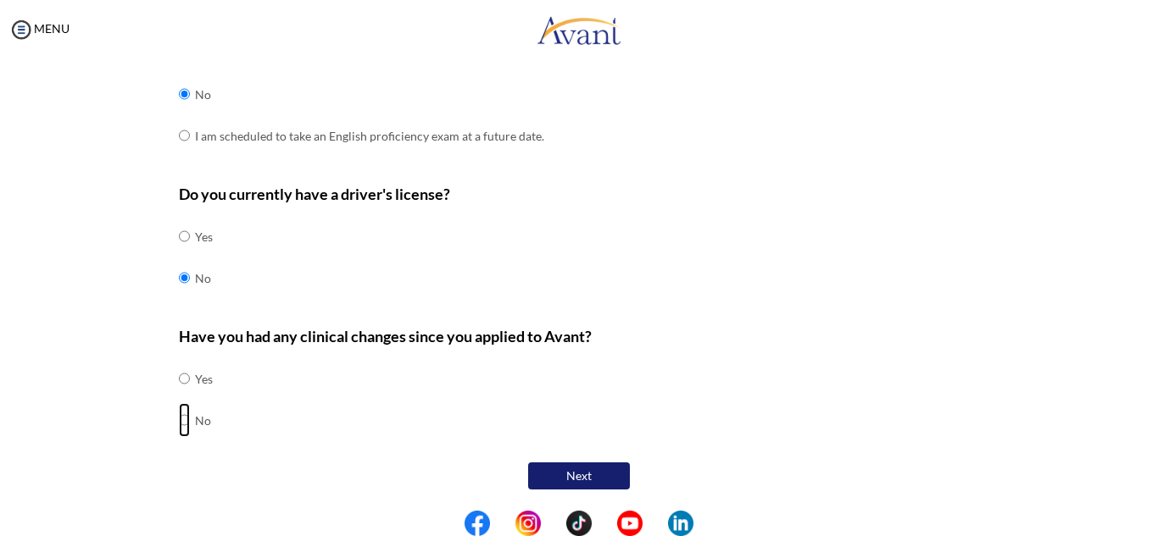
click at [180, 396] on input "radio" at bounding box center [184, 379] width 11 height 34
radio input "true"
click at [561, 475] on button "Next" at bounding box center [579, 476] width 102 height 27
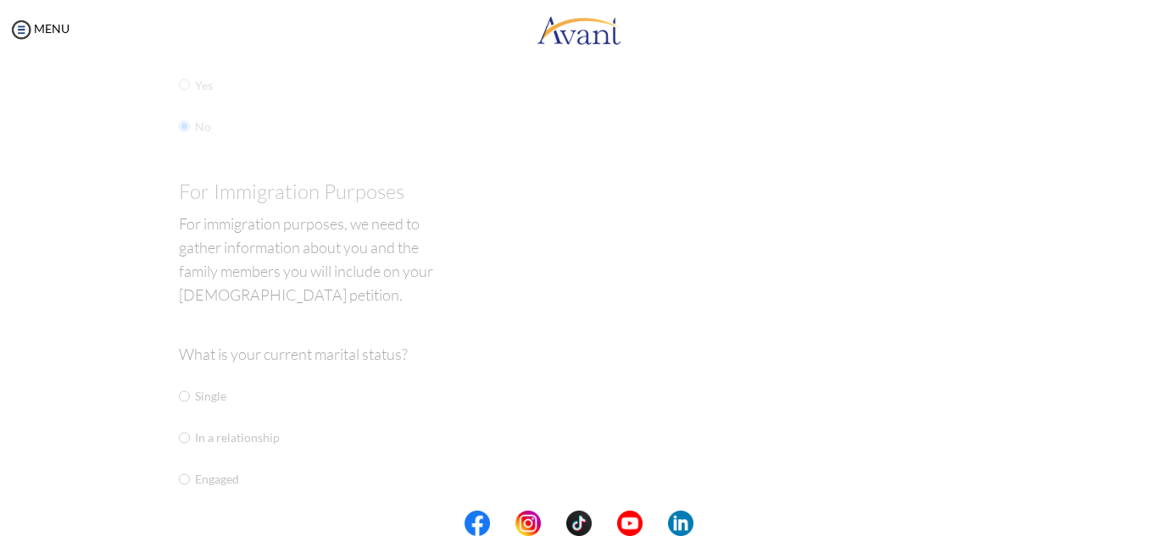
scroll to position [34, 0]
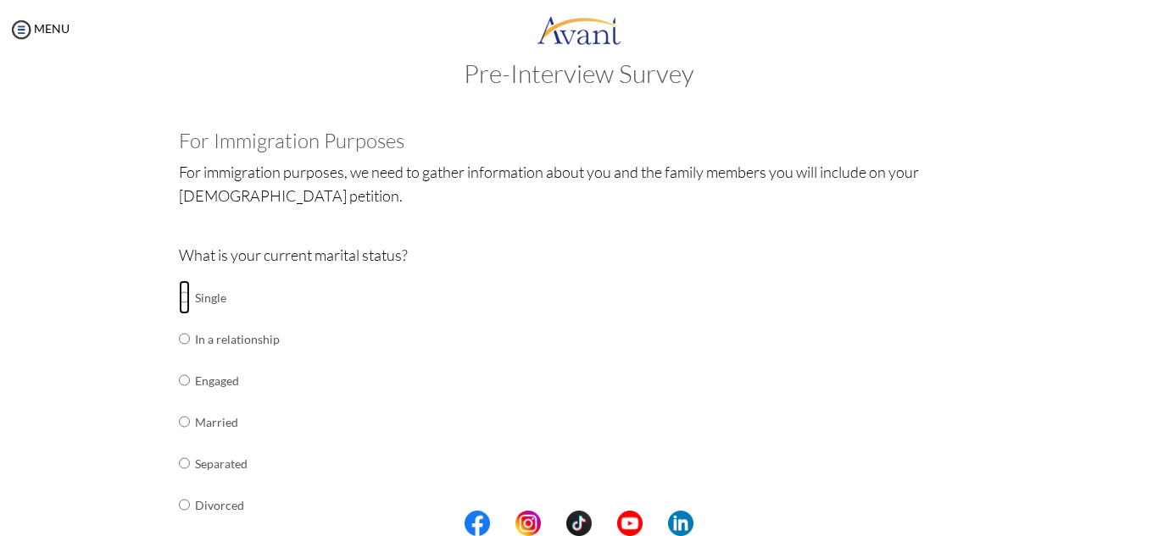
click at [179, 300] on input "radio" at bounding box center [184, 297] width 11 height 34
radio input "true"
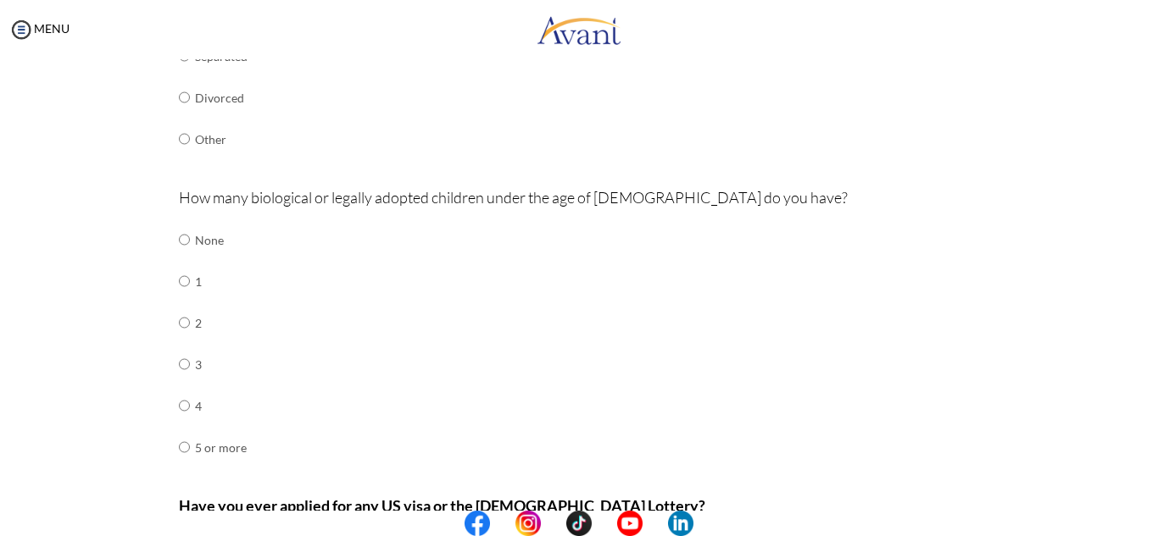
scroll to position [446, 0]
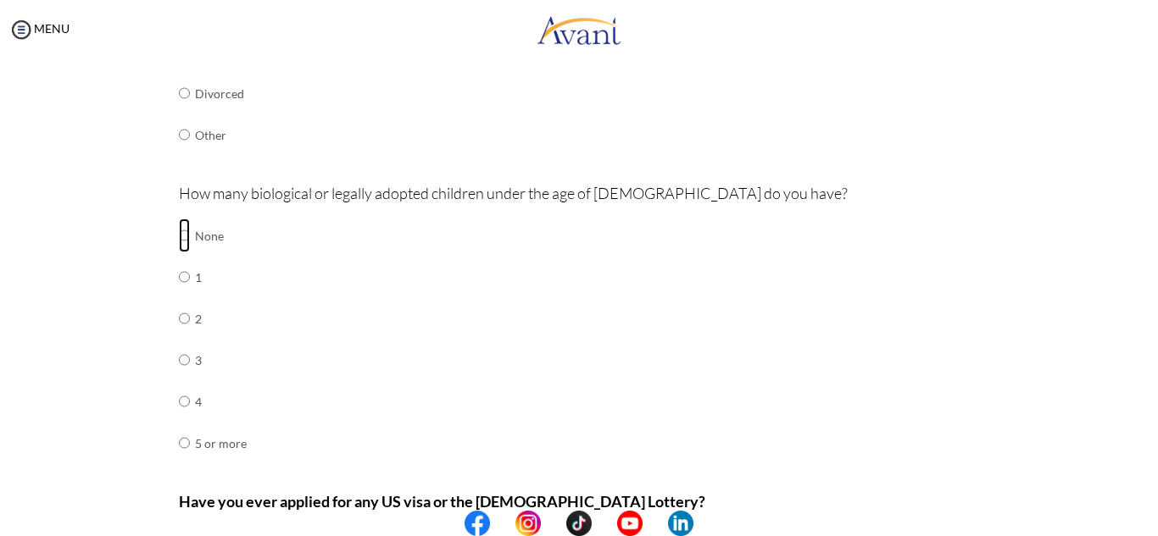
click at [179, 236] on input "radio" at bounding box center [184, 236] width 11 height 34
radio input "true"
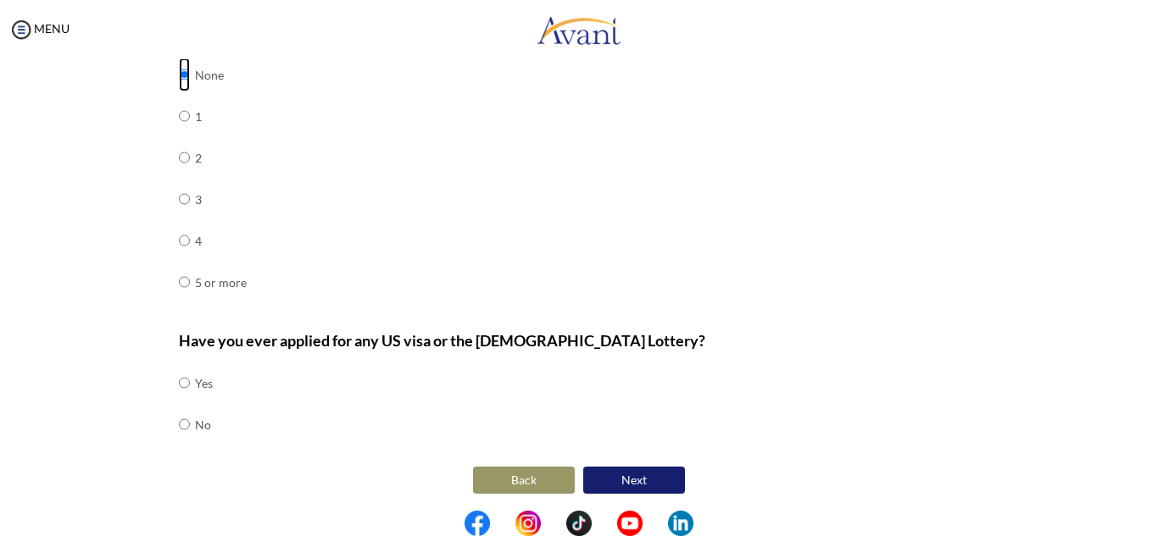
scroll to position [611, 0]
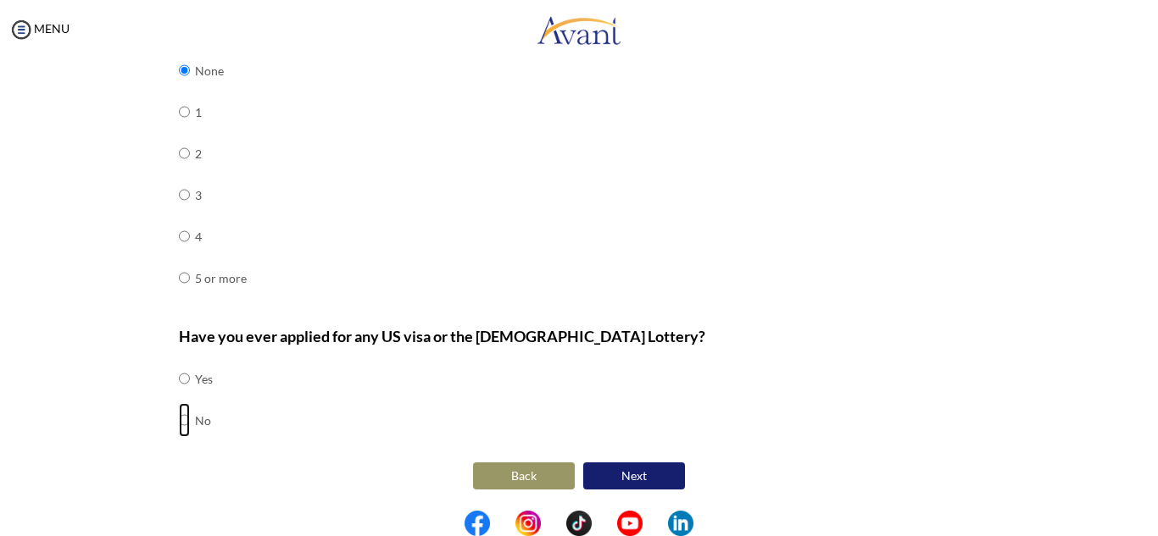
click at [181, 396] on input "radio" at bounding box center [184, 379] width 11 height 34
radio input "true"
click at [627, 477] on button "Next" at bounding box center [634, 476] width 102 height 27
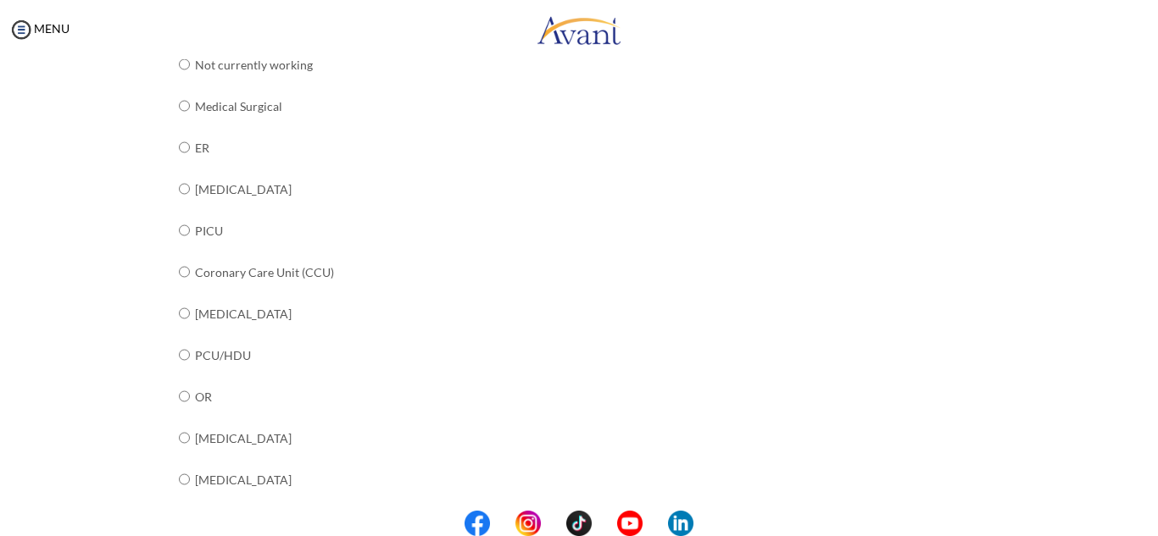
scroll to position [239, 0]
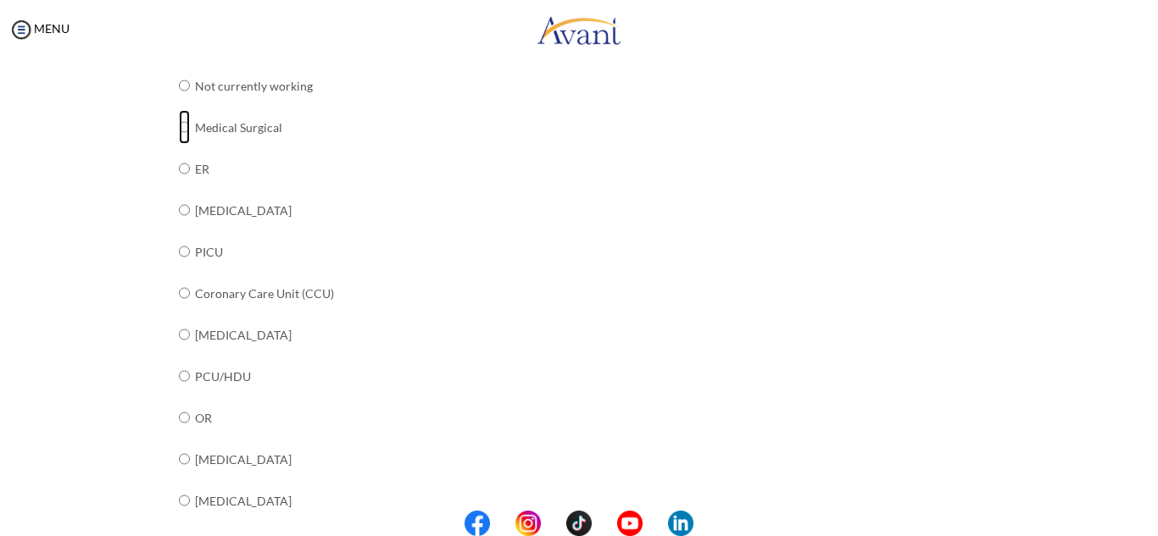
click at [179, 103] on input "radio" at bounding box center [184, 86] width 11 height 34
radio input "true"
click at [179, 103] on input "radio" at bounding box center [184, 86] width 11 height 34
radio input "true"
click at [179, 103] on input "radio" at bounding box center [184, 86] width 11 height 34
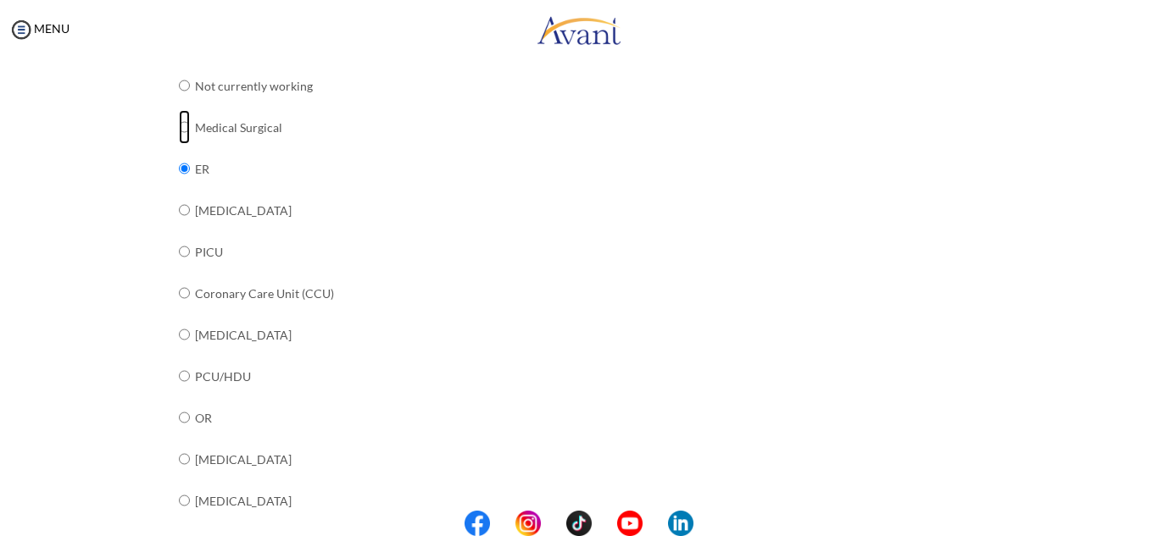
radio input "true"
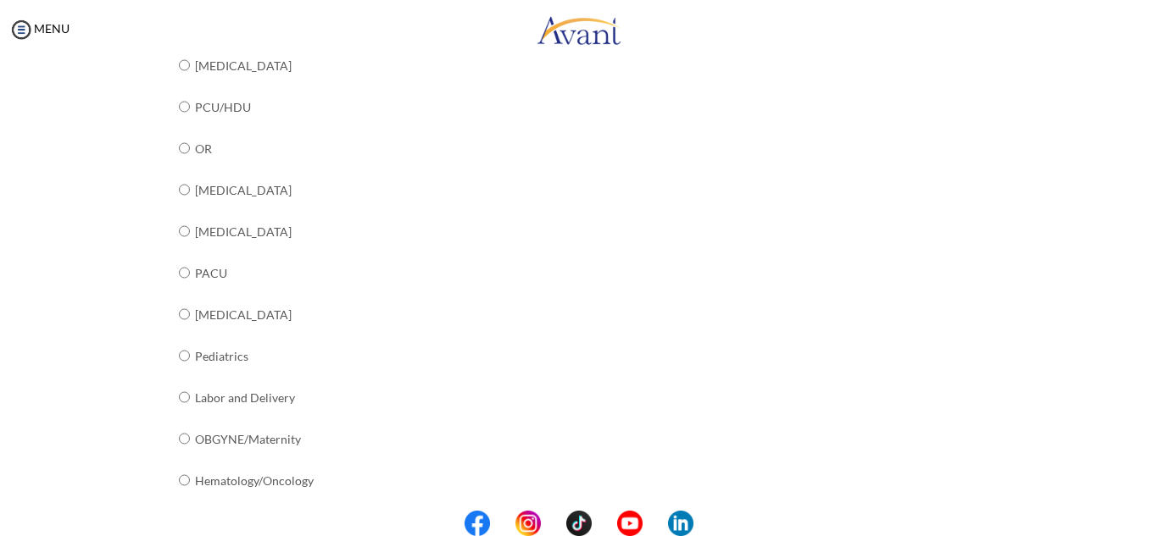
scroll to position [693, 0]
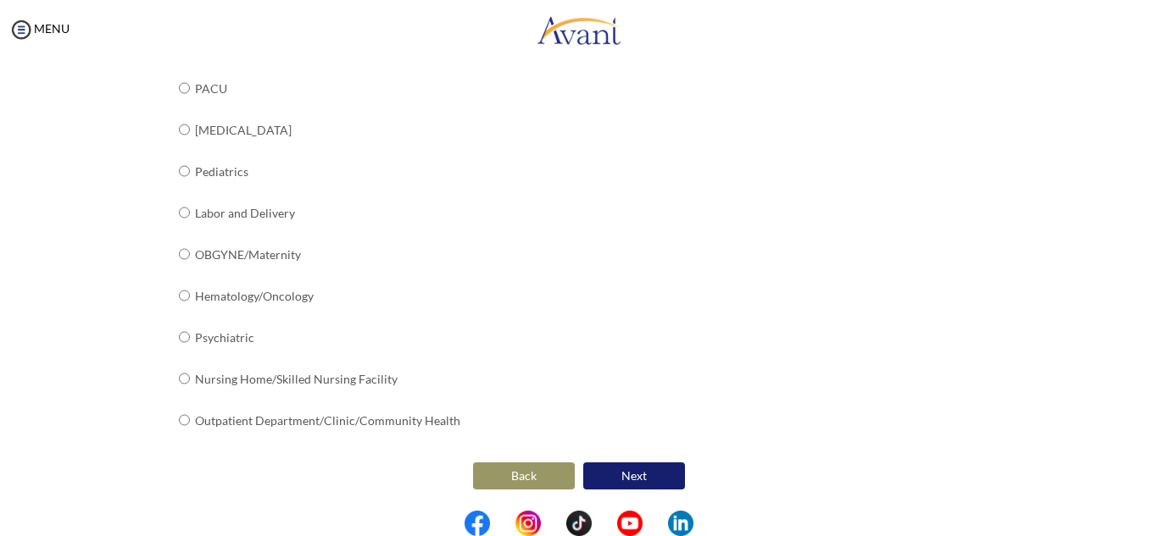
click at [636, 478] on button "Next" at bounding box center [634, 476] width 102 height 27
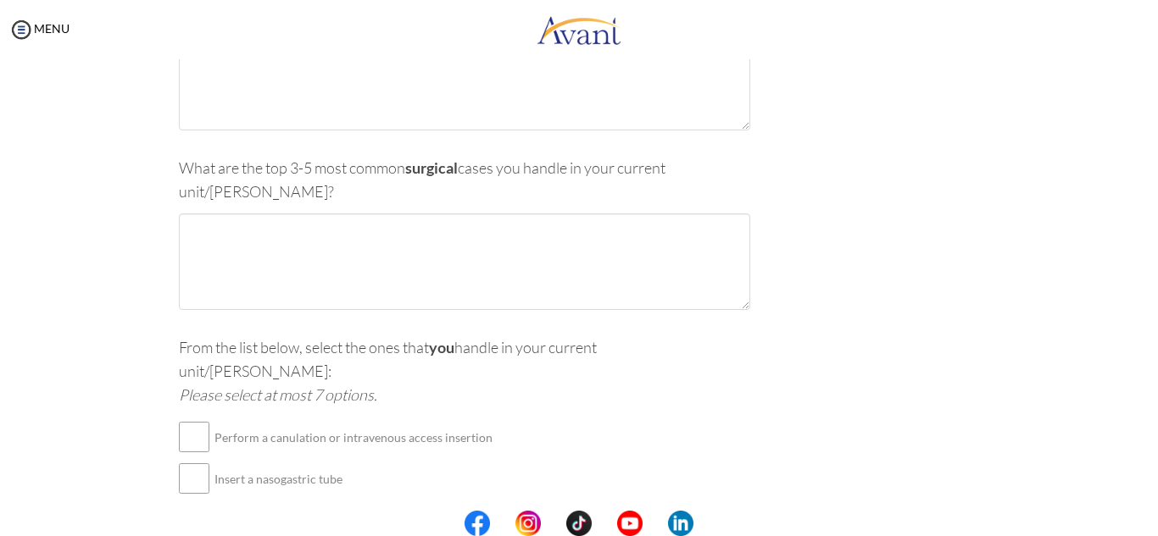
scroll to position [34, 0]
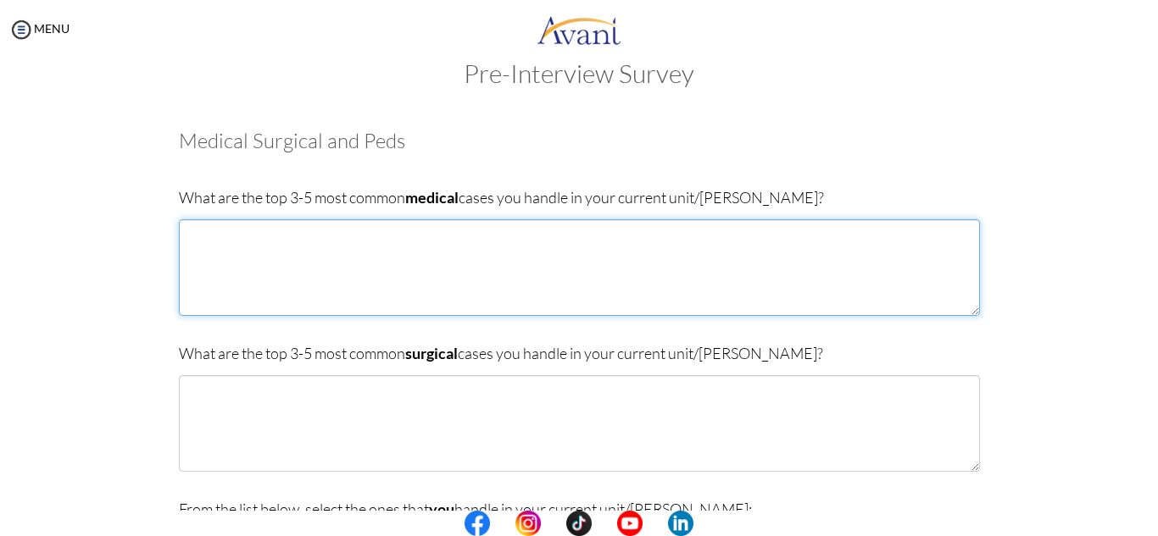
click at [198, 243] on textarea at bounding box center [579, 267] width 801 height 97
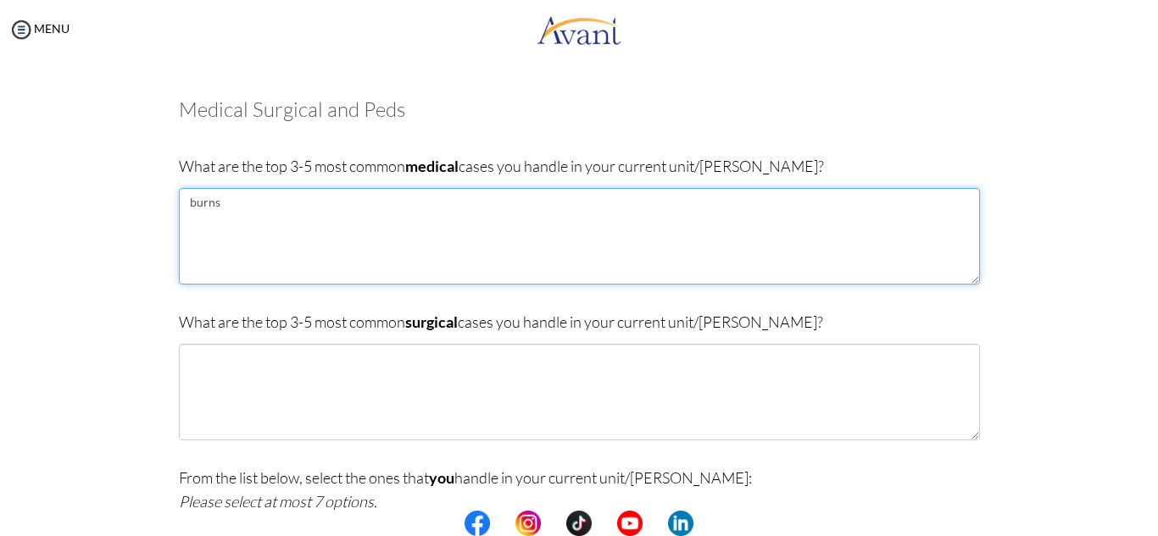
scroll to position [55, 0]
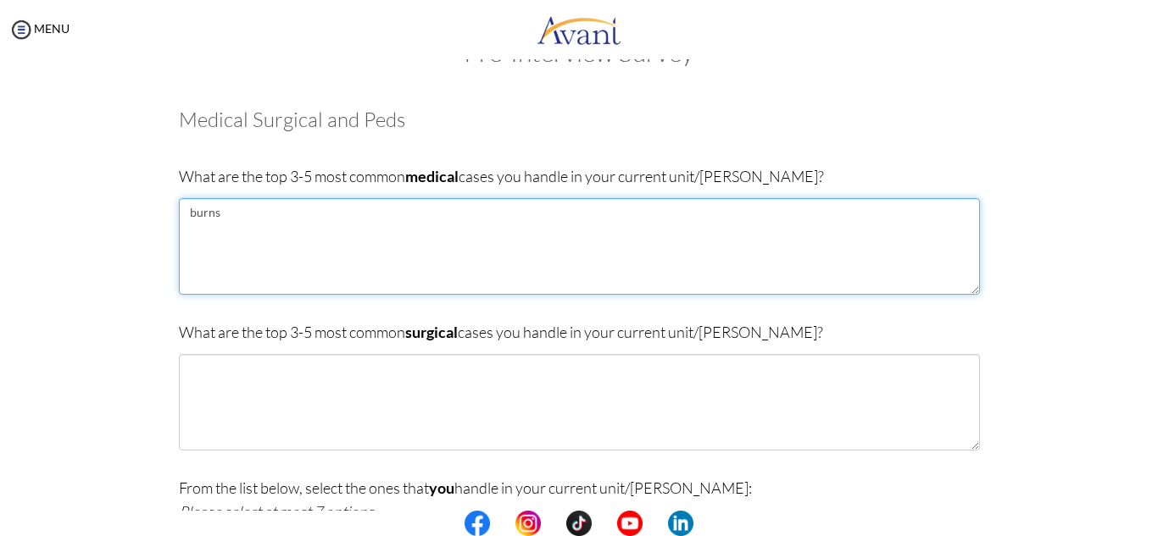
click at [224, 210] on textarea "burns" at bounding box center [579, 246] width 801 height 97
type textarea "b"
type textarea "m"
type textarea "servere [MEDICAL_DATA] [MEDICAL_DATA] ADHF/ HF/MI [MEDICAL_DATA] CVA"
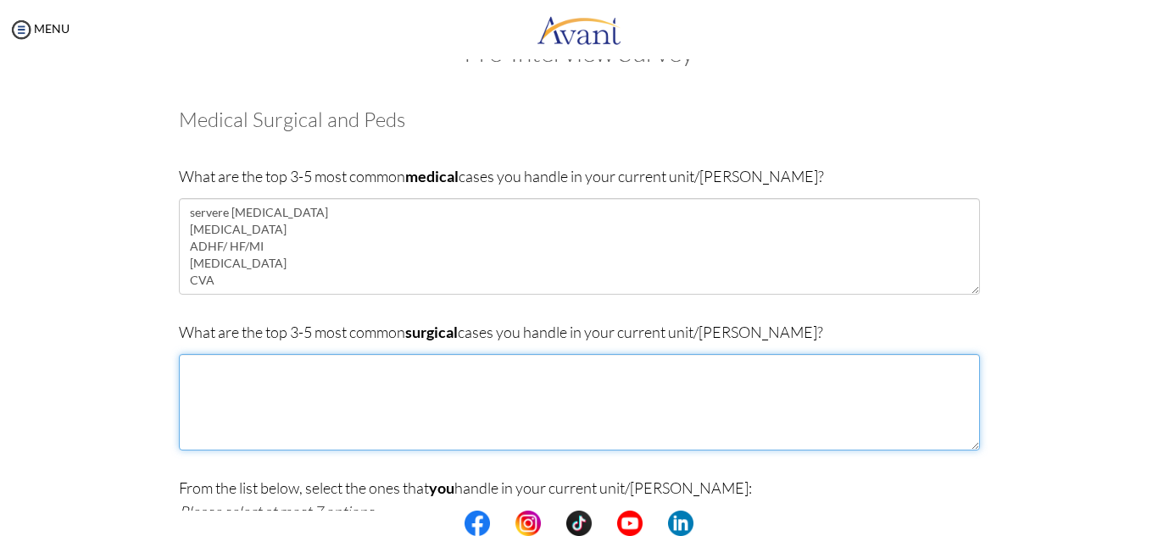
click at [230, 381] on textarea at bounding box center [579, 402] width 801 height 97
type textarea "FRUCTURES HYATID FORM MOLE HERNIAS"
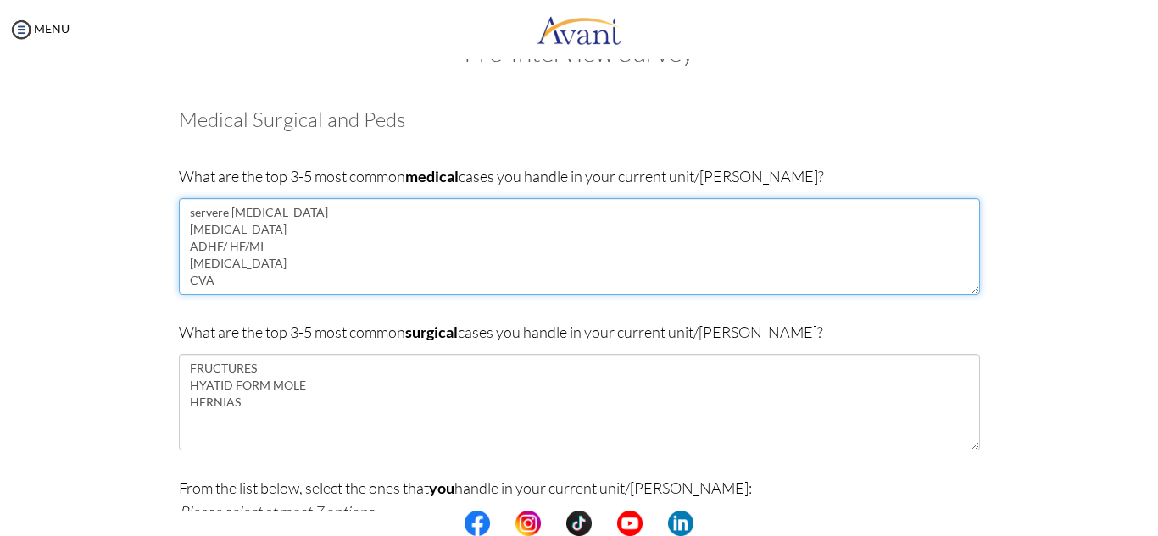
click at [223, 282] on textarea "servere [MEDICAL_DATA] [MEDICAL_DATA] ADHF/ HF/MI [MEDICAL_DATA] CVA" at bounding box center [579, 246] width 801 height 97
type textarea "servere [MEDICAL_DATA] [MEDICAL_DATA] ADHF/ HF/MI [MEDICAL_DATA] CVA [MEDICAL_D…"
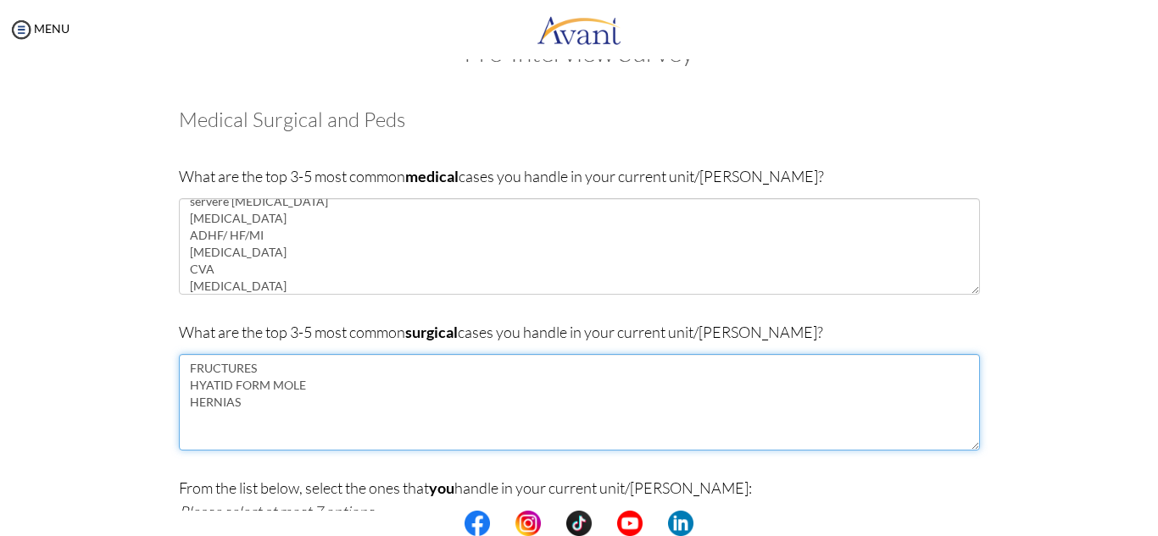
click at [242, 403] on textarea "FRUCTURES HYATID FORM MOLE HERNIAS" at bounding box center [579, 402] width 801 height 97
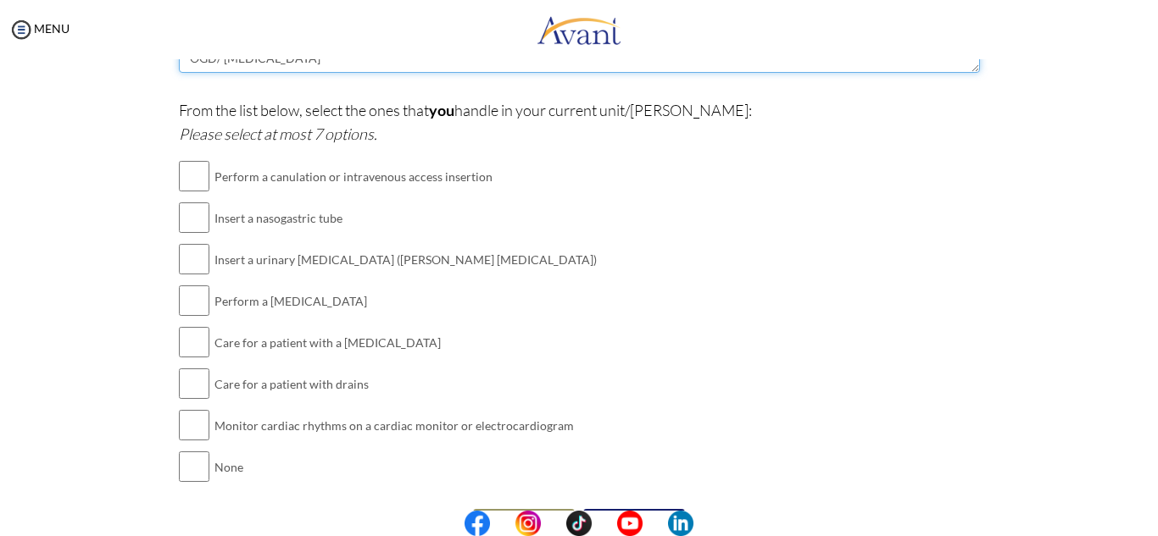
scroll to position [436, 0]
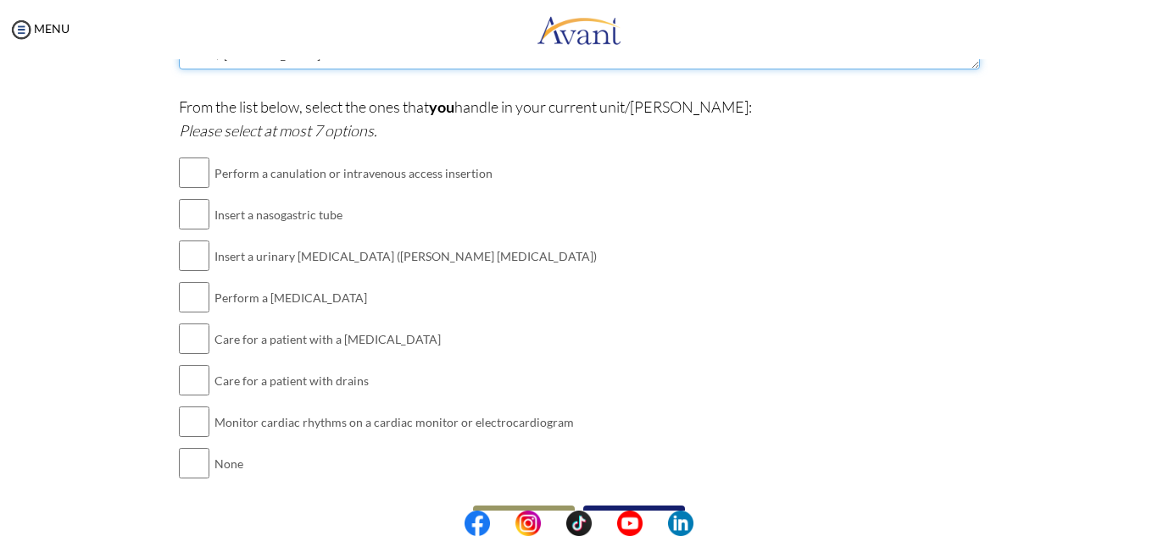
type textarea "FRUCTURES HYATID FORM MOLE HERNIAS [MEDICAL_DATA] OGD/ [MEDICAL_DATA]"
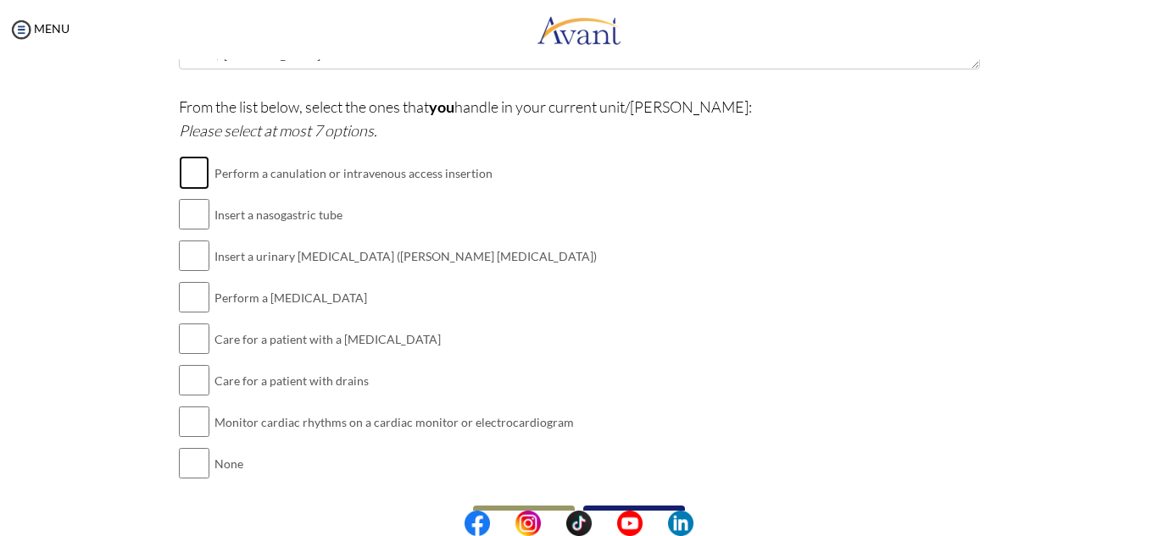
click at [194, 175] on input "checkbox" at bounding box center [194, 173] width 31 height 34
checkbox input "true"
click at [183, 307] on input "checkbox" at bounding box center [194, 297] width 31 height 34
checkbox input "true"
click at [195, 253] on input "checkbox" at bounding box center [194, 256] width 31 height 34
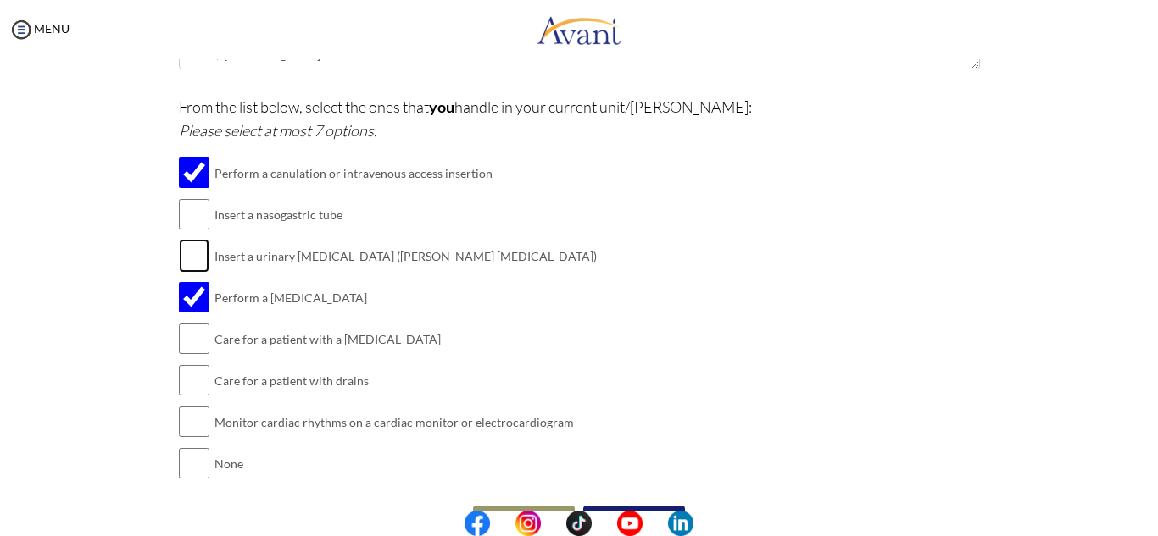
checkbox input "true"
click at [180, 420] on input "checkbox" at bounding box center [194, 422] width 31 height 34
checkbox input "true"
click at [187, 336] on input "checkbox" at bounding box center [194, 339] width 31 height 34
checkbox input "true"
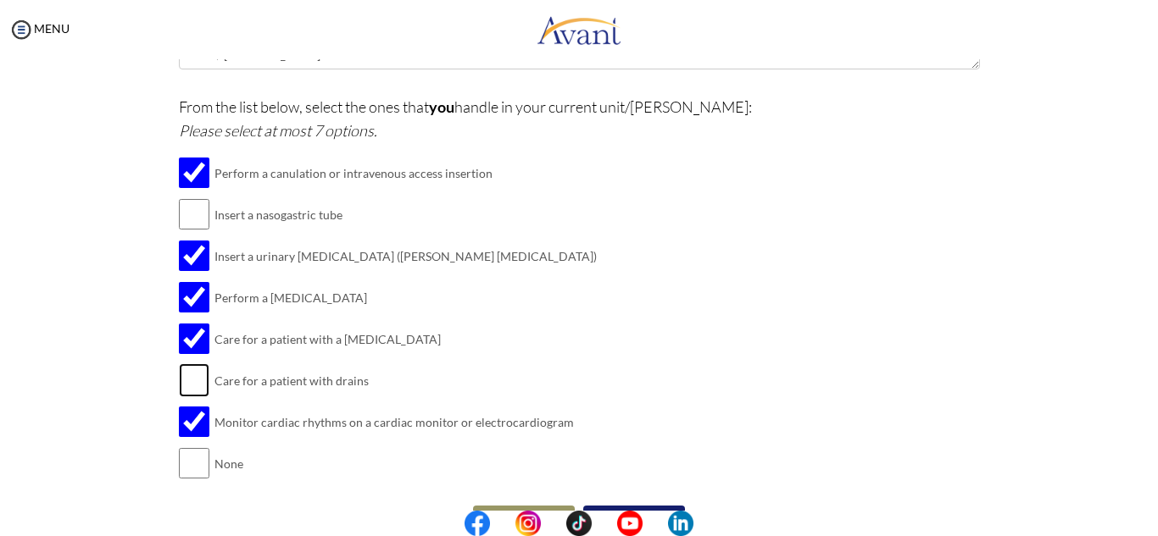
click at [181, 375] on input "checkbox" at bounding box center [194, 381] width 31 height 34
checkbox input "true"
click at [191, 210] on input "checkbox" at bounding box center [194, 214] width 31 height 34
checkbox input "true"
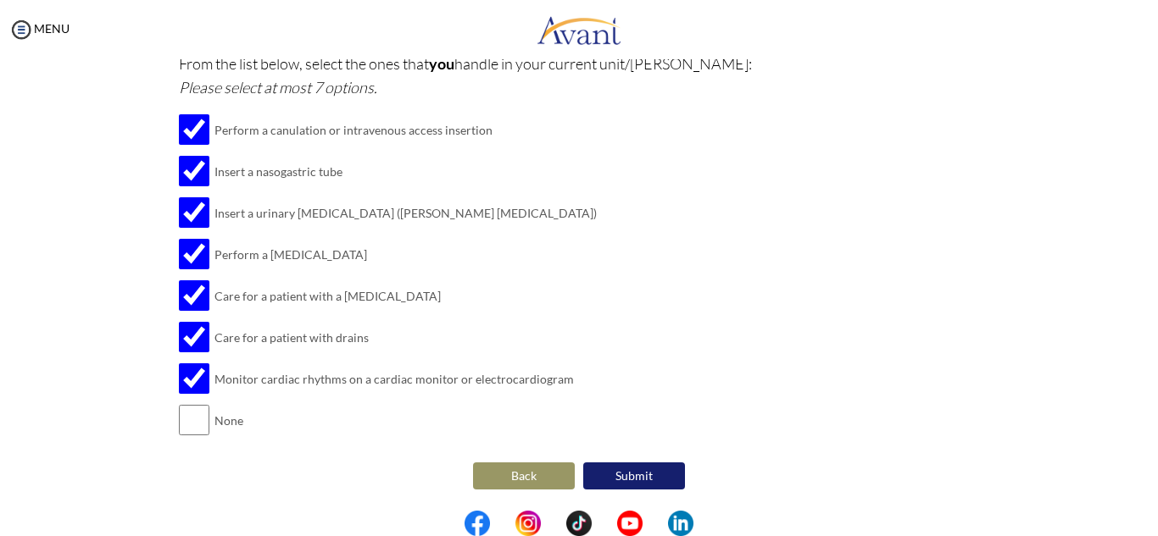
click at [620, 476] on button "Submit" at bounding box center [634, 476] width 102 height 27
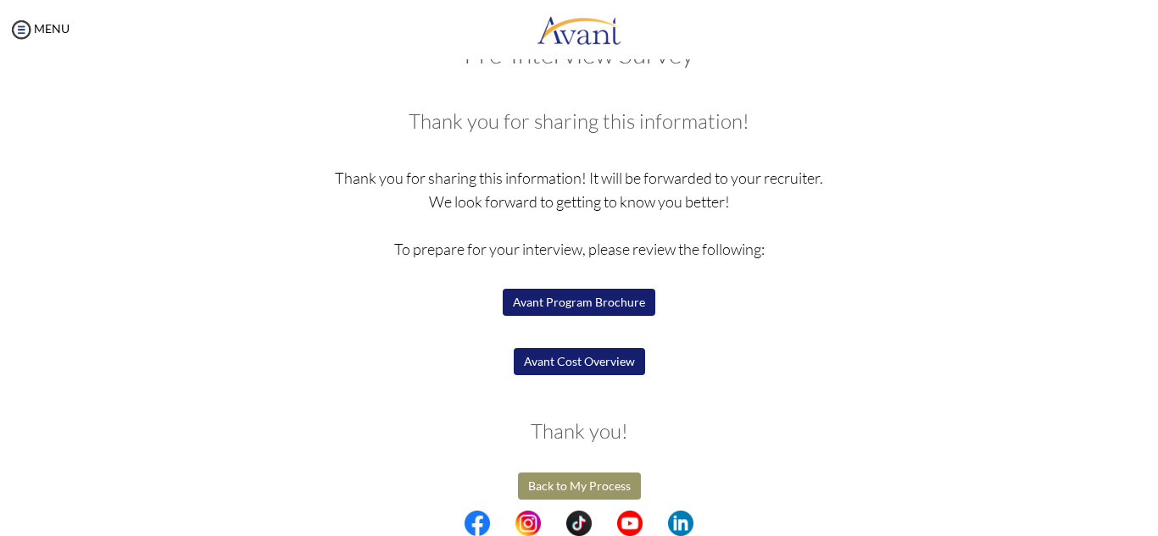
scroll to position [64, 0]
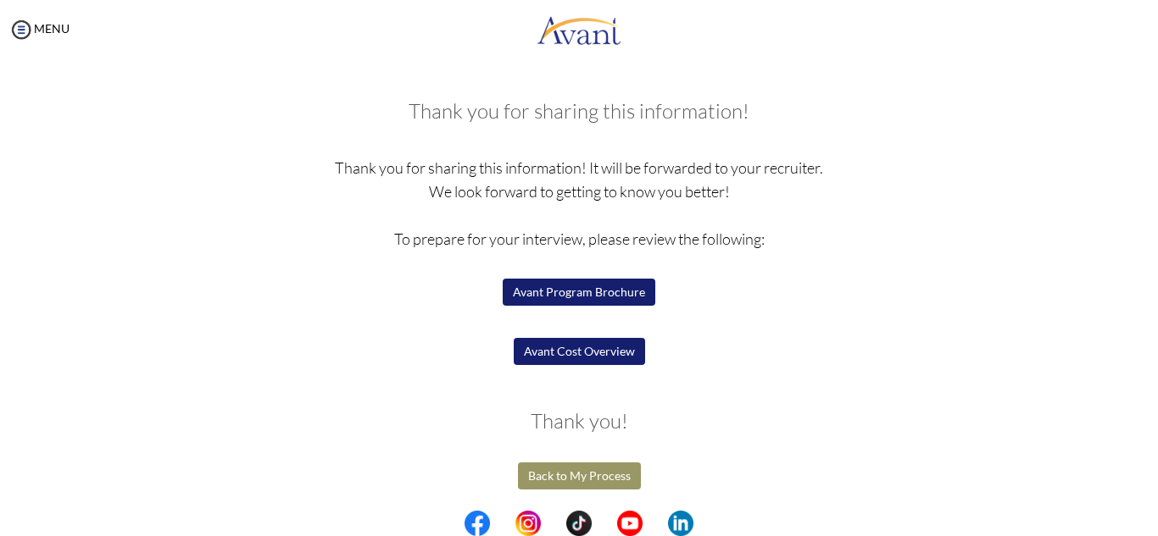
click at [600, 294] on button "Avant Program Brochure" at bounding box center [579, 292] width 153 height 27
